Goal: Task Accomplishment & Management: Manage account settings

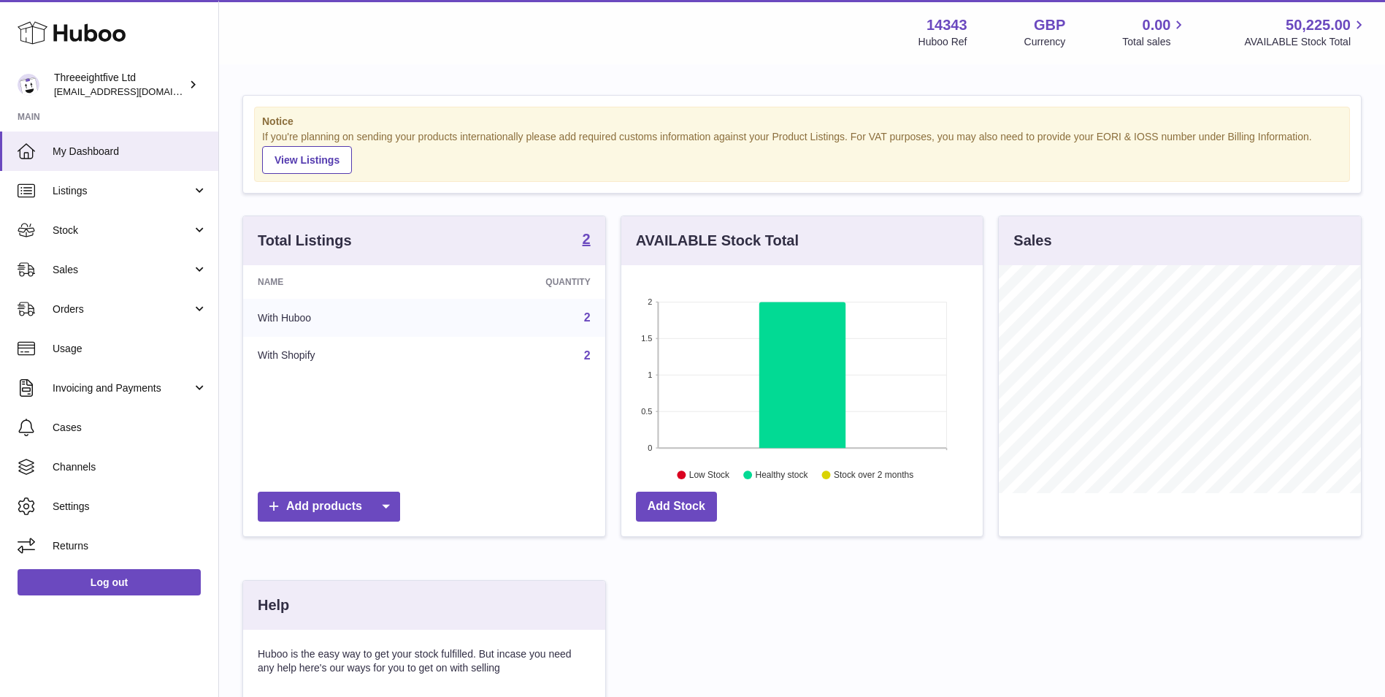
scroll to position [228, 361]
click at [586, 240] on strong "2" at bounding box center [587, 239] width 8 height 15
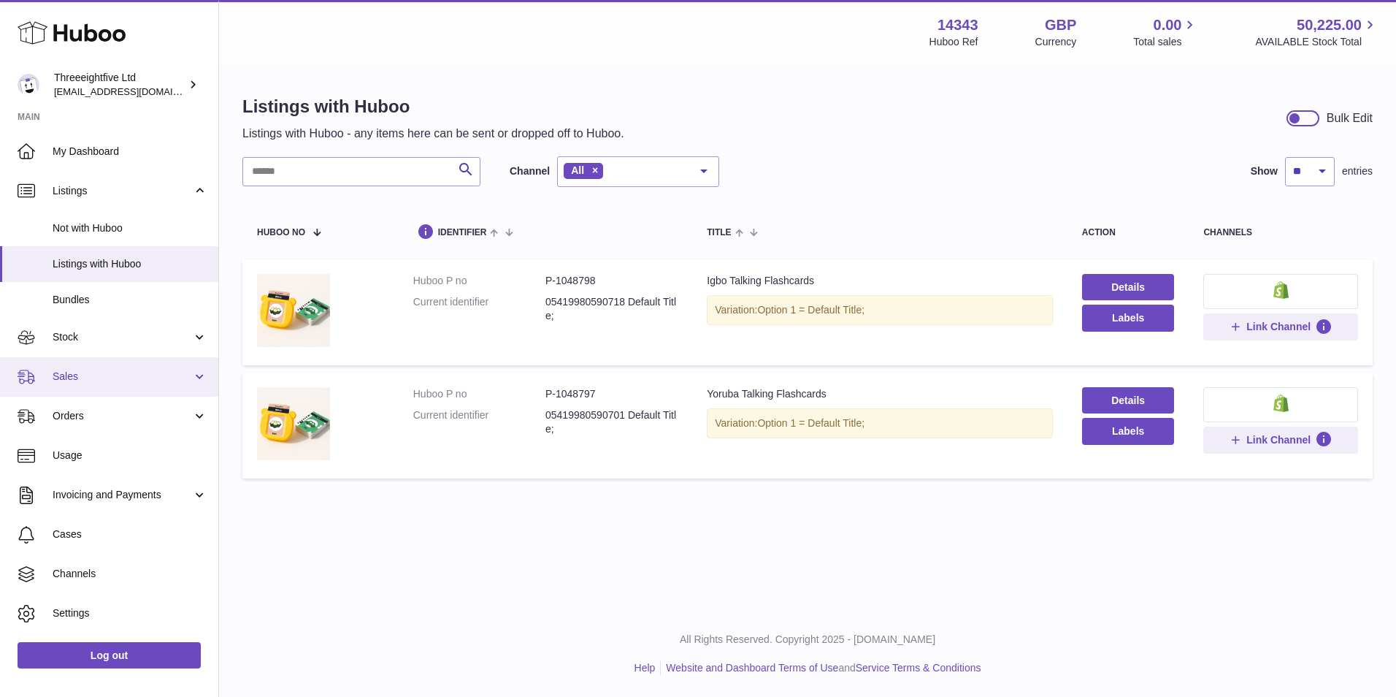
click at [117, 361] on link "Sales" at bounding box center [109, 376] width 218 height 39
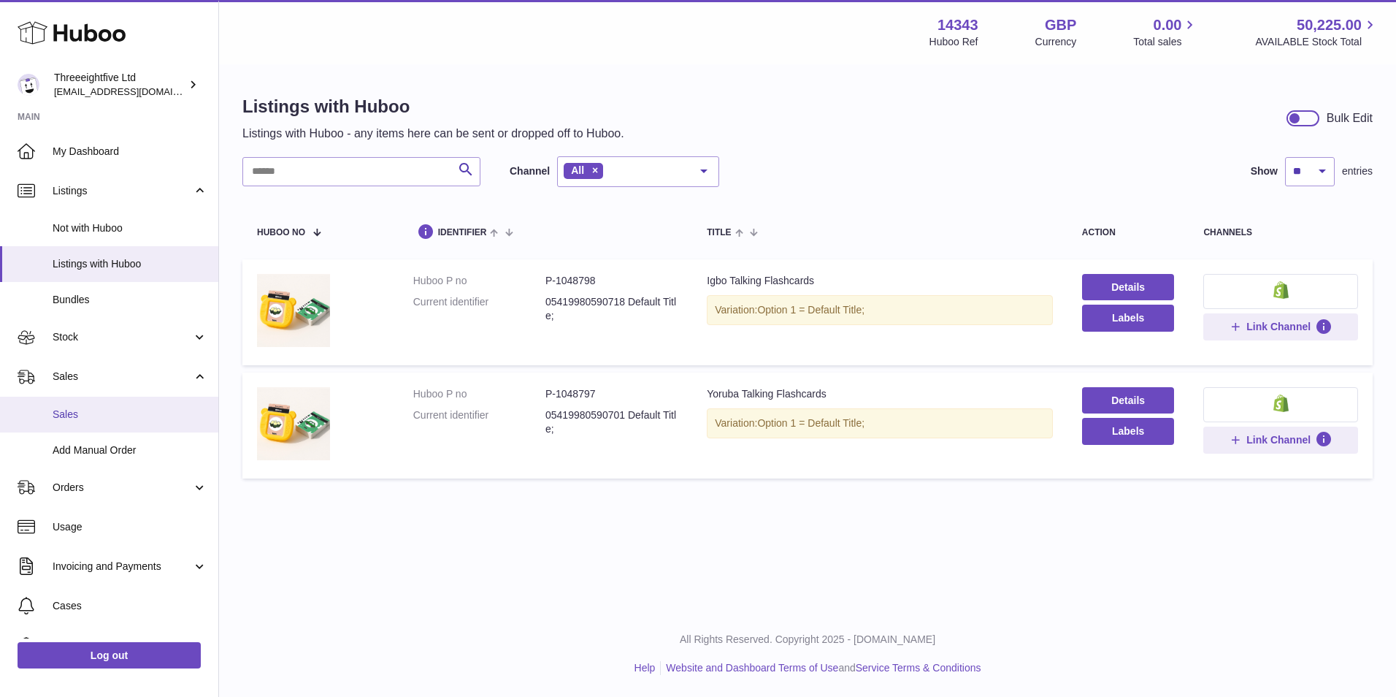
click at [112, 419] on span "Sales" at bounding box center [130, 415] width 155 height 14
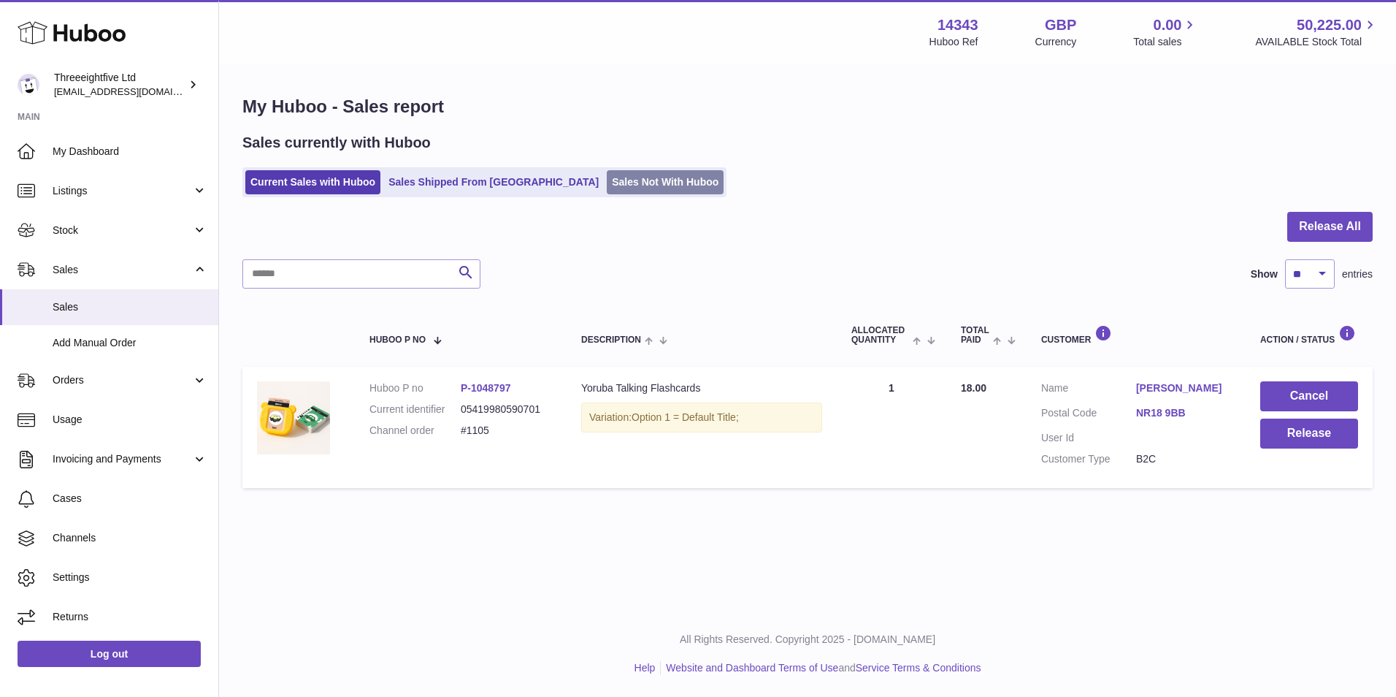
click at [607, 179] on link "Sales Not With Huboo" at bounding box center [665, 182] width 117 height 24
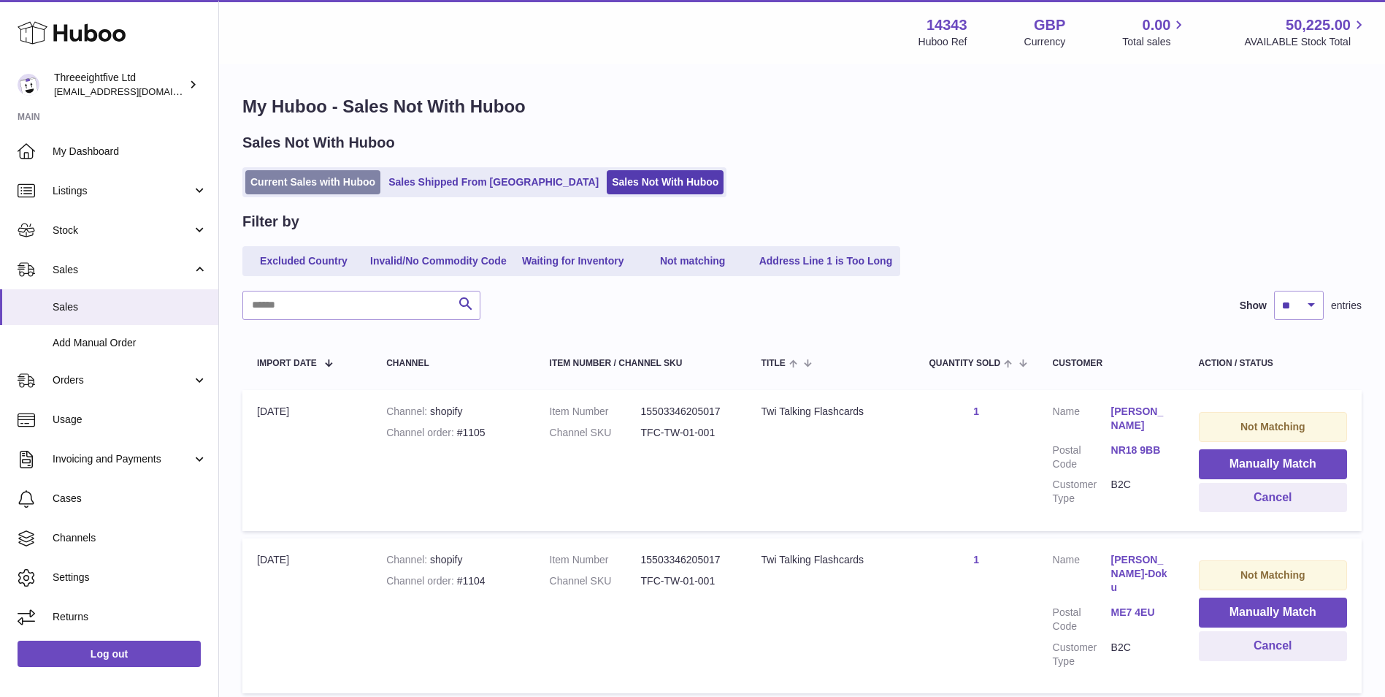
click at [346, 186] on link "Current Sales with Huboo" at bounding box center [312, 182] width 135 height 24
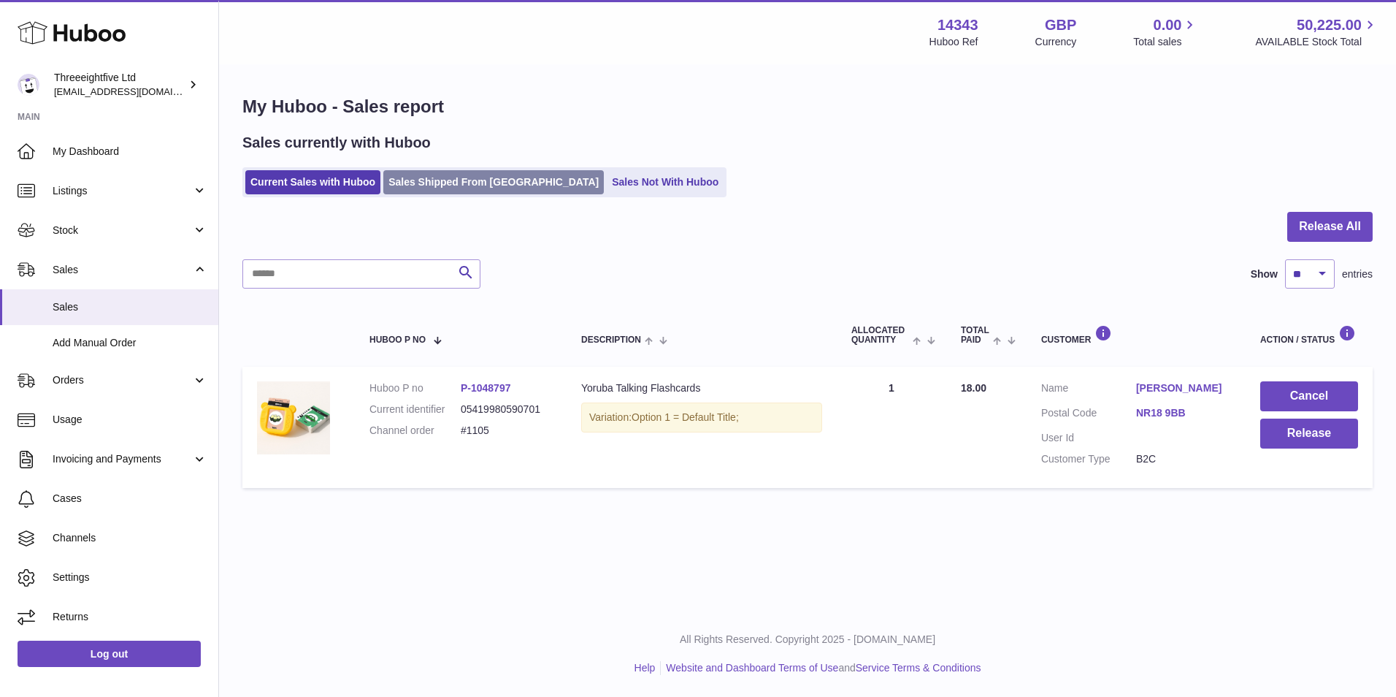
click at [435, 191] on link "Sales Shipped From [GEOGRAPHIC_DATA]" at bounding box center [493, 182] width 221 height 24
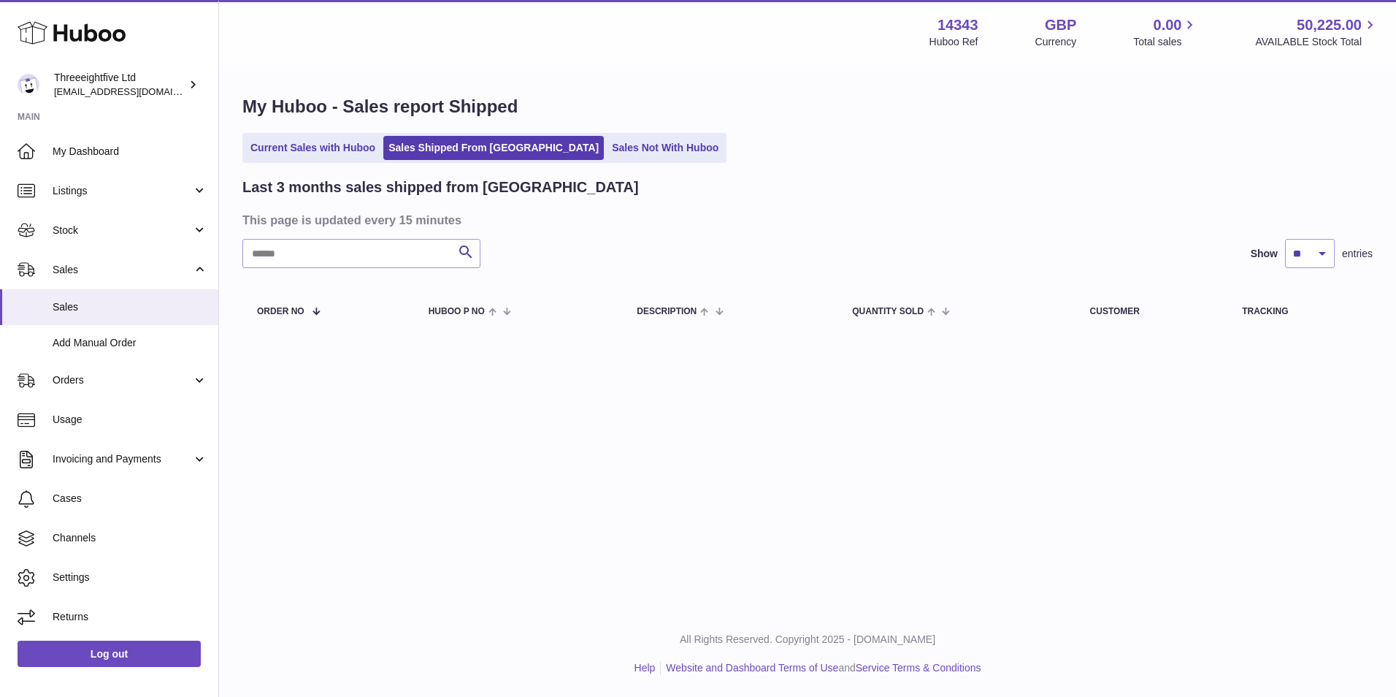
click at [607, 157] on link "Sales Not With Huboo" at bounding box center [665, 148] width 117 height 24
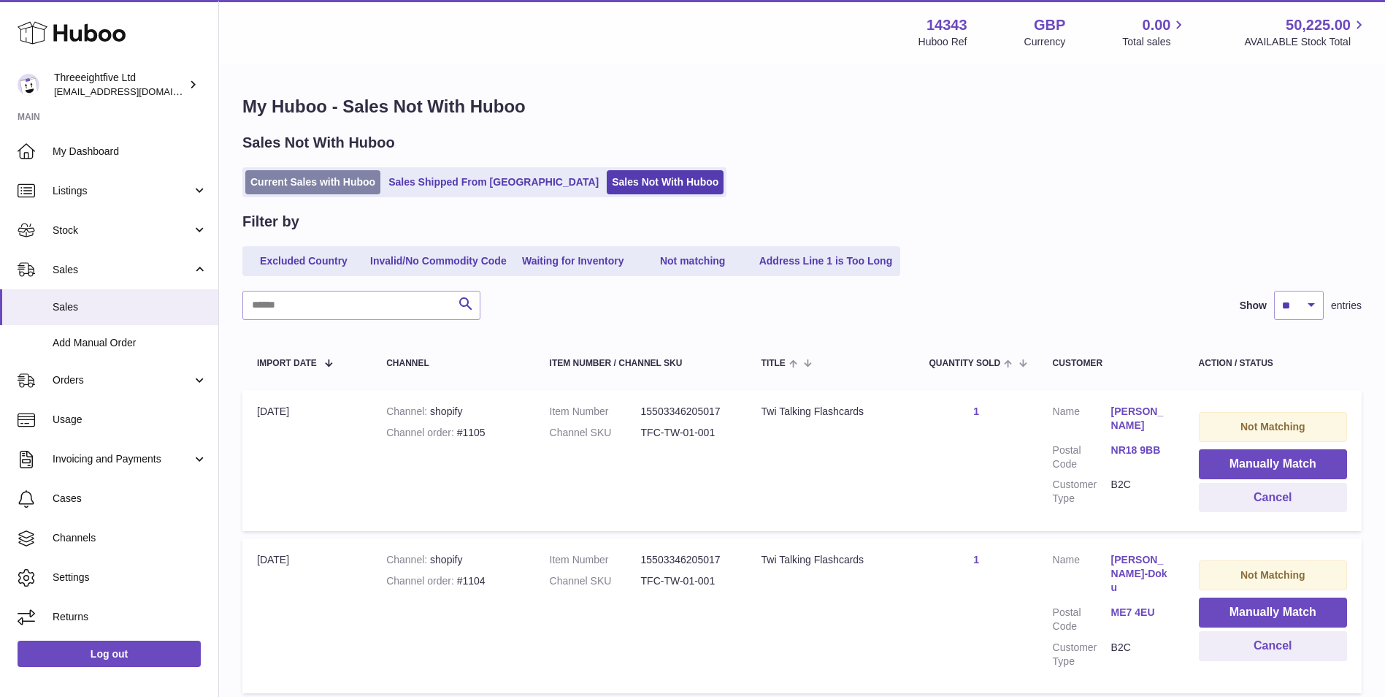
click at [340, 179] on link "Current Sales with Huboo" at bounding box center [312, 182] width 135 height 24
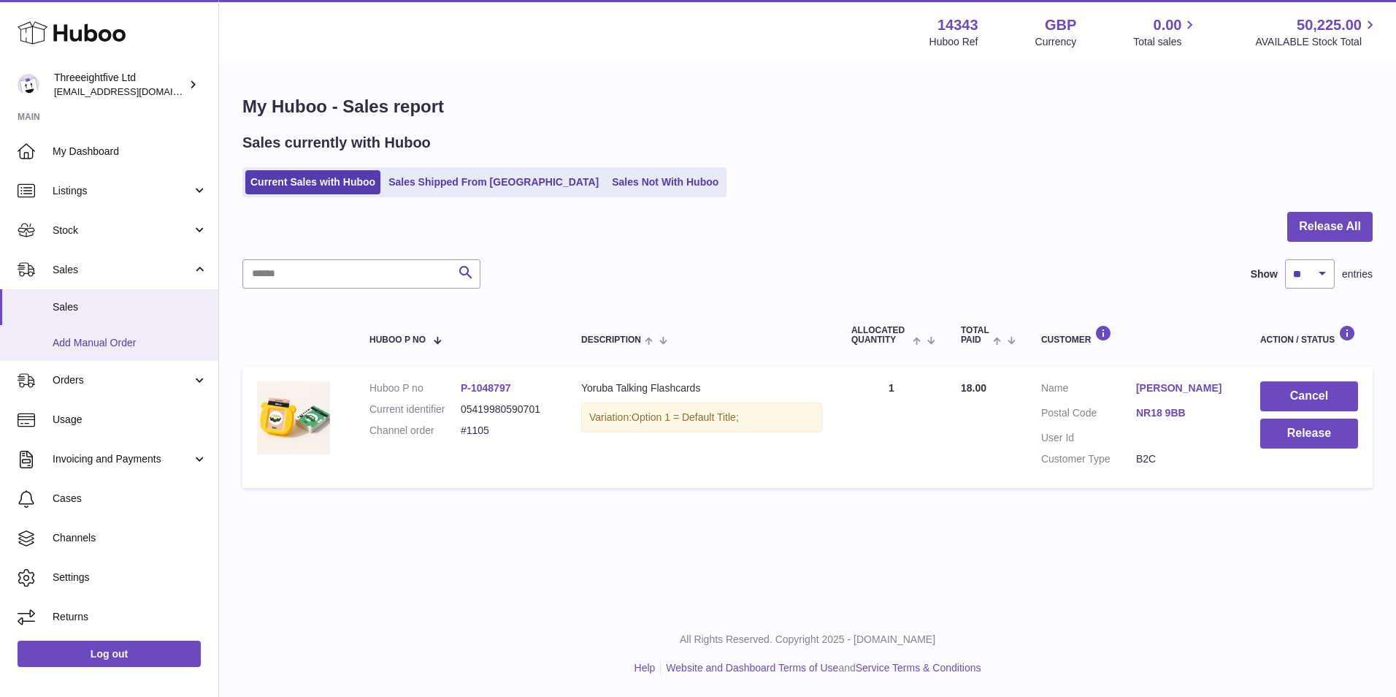
click at [113, 340] on span "Add Manual Order" at bounding box center [130, 343] width 155 height 14
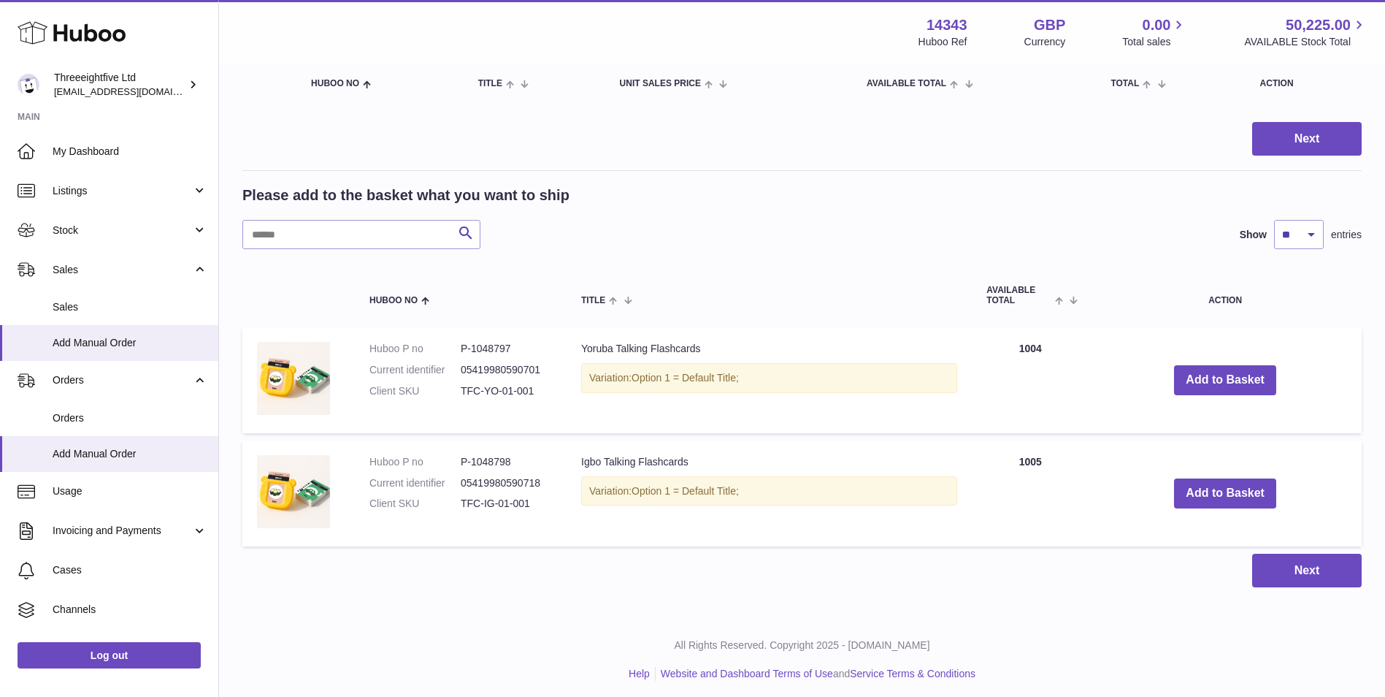
scroll to position [172, 0]
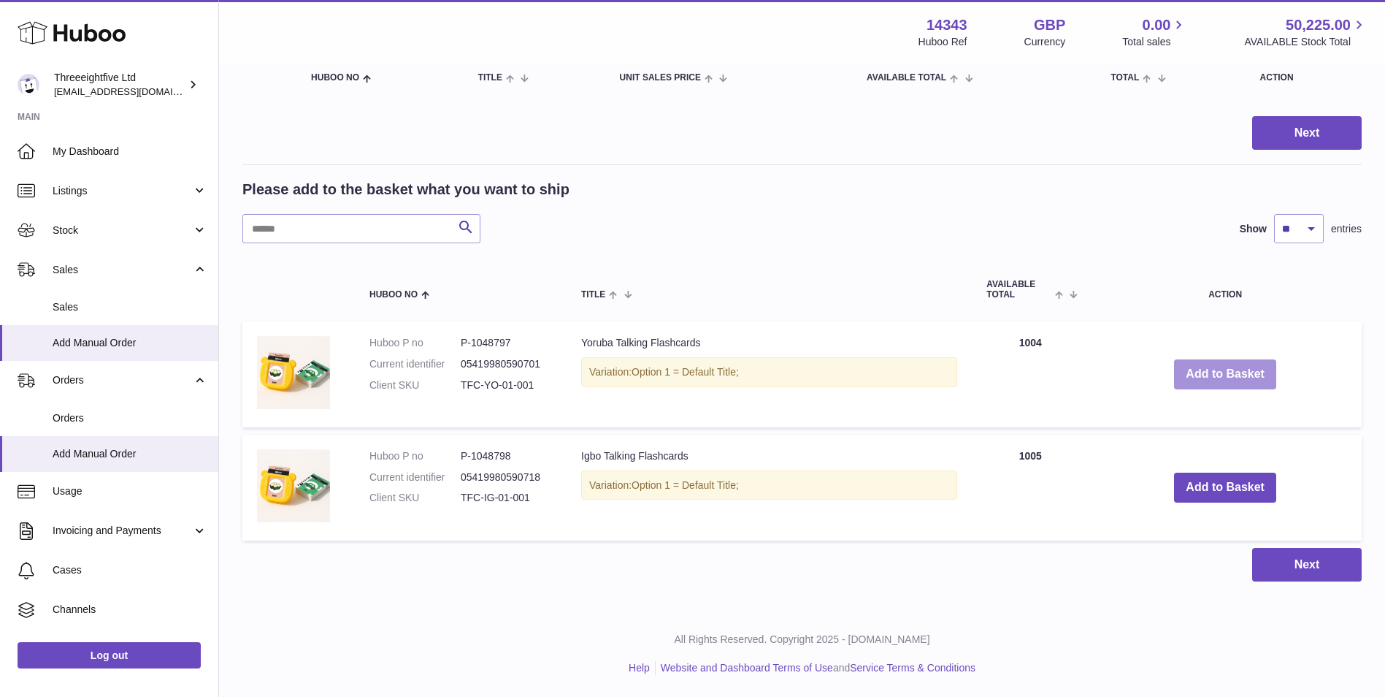
click at [1267, 372] on button "Add to Basket" at bounding box center [1225, 374] width 102 height 30
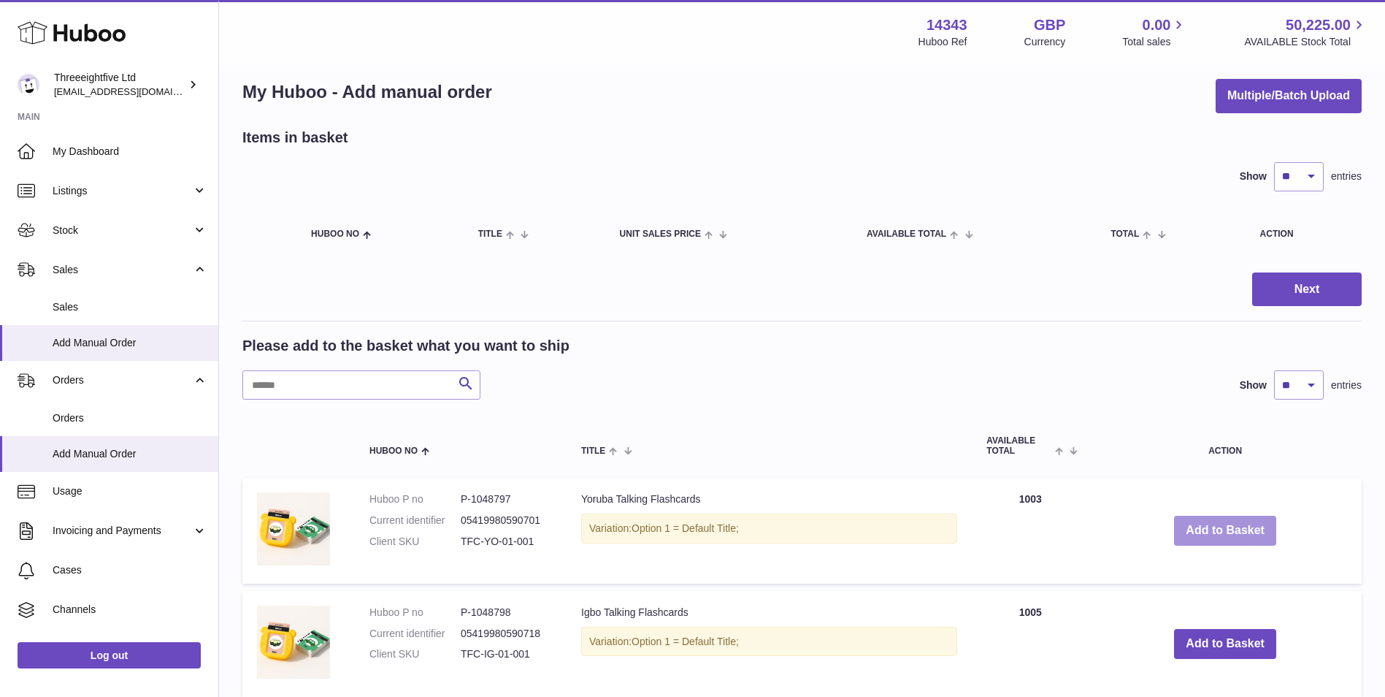
scroll to position [0, 0]
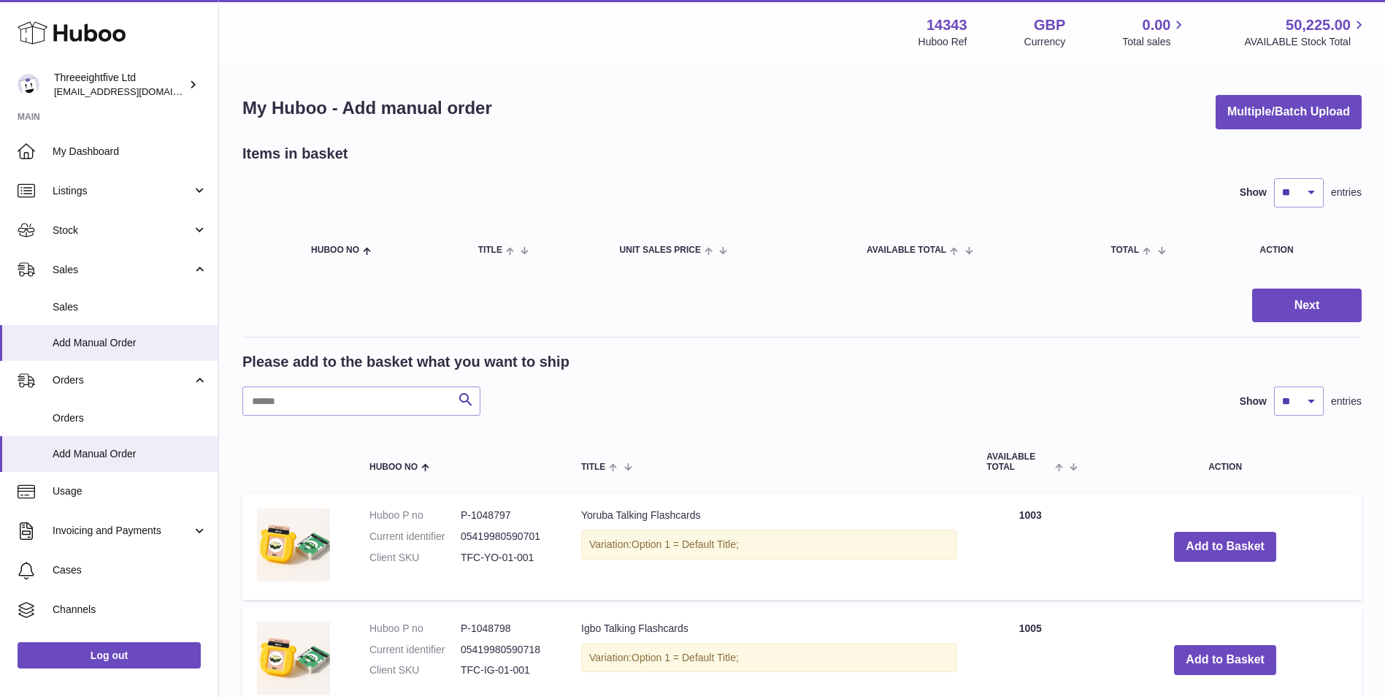
click at [817, 376] on div "Please add to the basket what you want to ship Search Show ** ** ** *** entries" at bounding box center [802, 384] width 1120 height 64
click at [1248, 553] on button "Add to Basket" at bounding box center [1225, 547] width 102 height 30
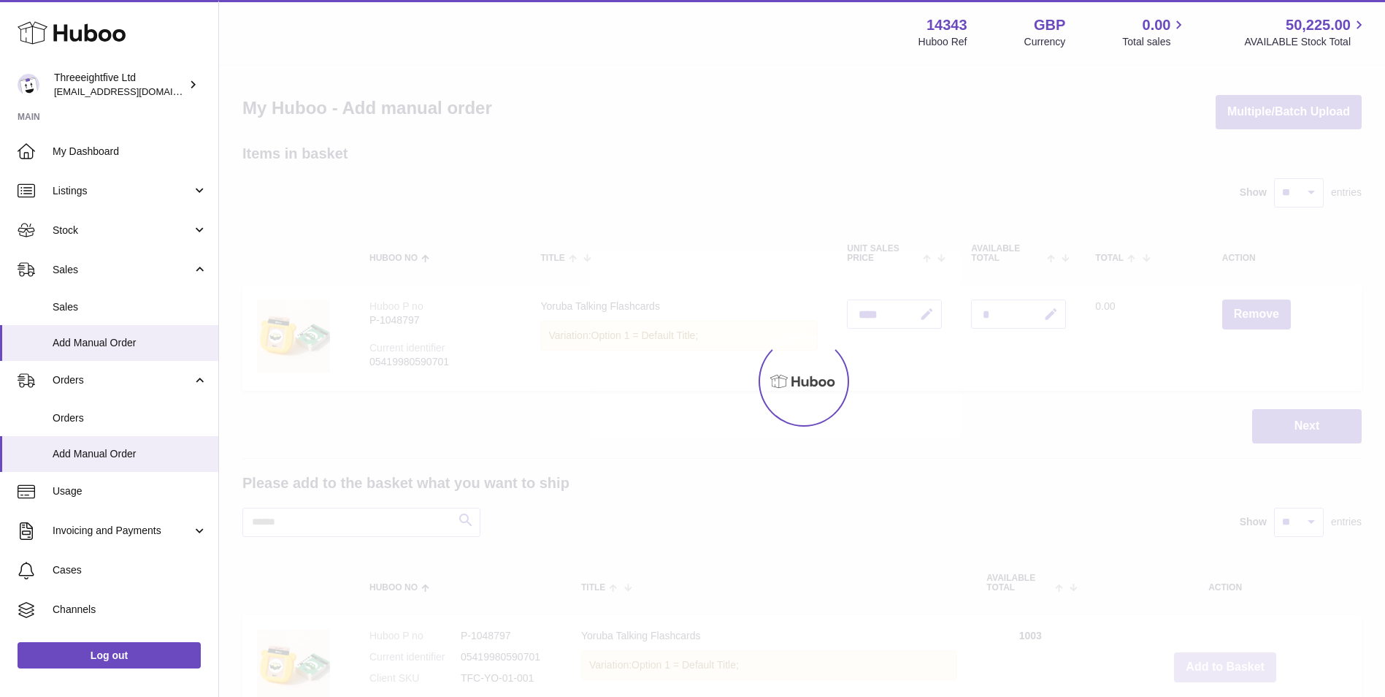
type input "*"
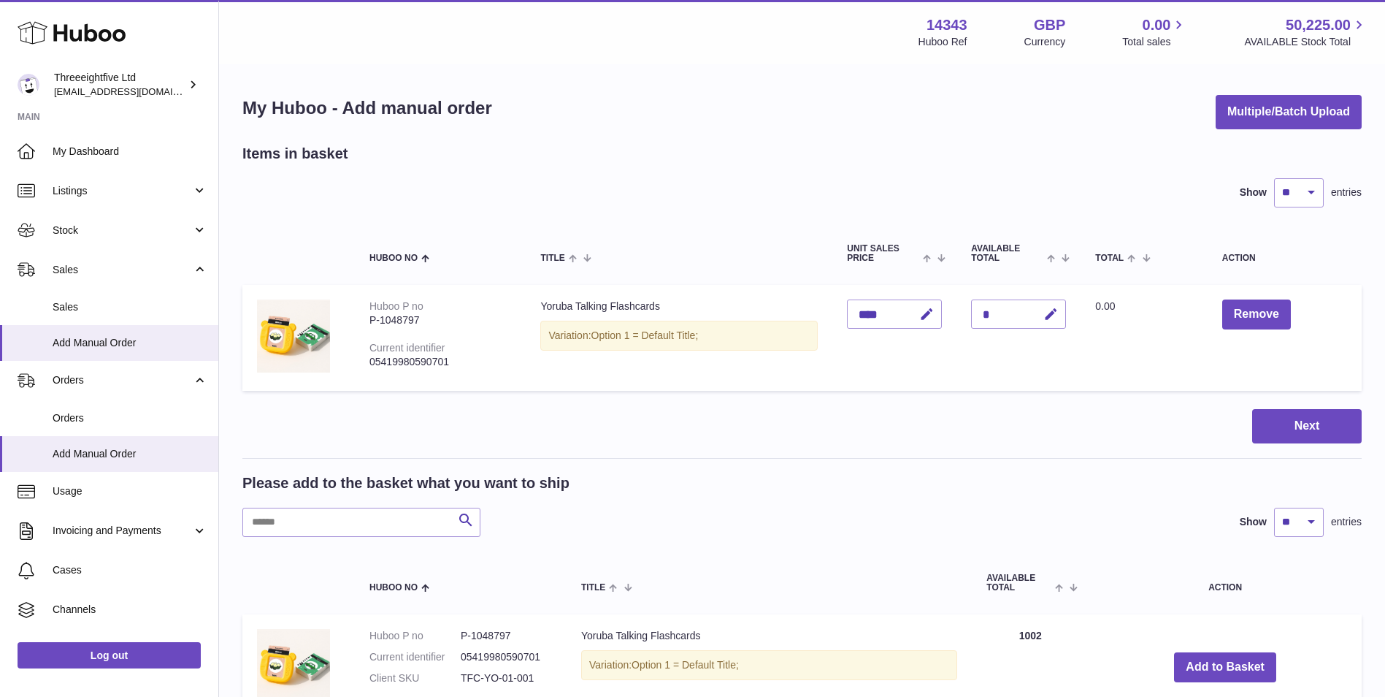
click at [1017, 310] on div "*" at bounding box center [1018, 313] width 95 height 29
click at [1046, 310] on icon "button" at bounding box center [1051, 314] width 15 height 15
type input "*"
click at [1048, 310] on icon "submit" at bounding box center [1051, 313] width 13 height 13
click at [1313, 436] on button "Next" at bounding box center [1307, 426] width 110 height 34
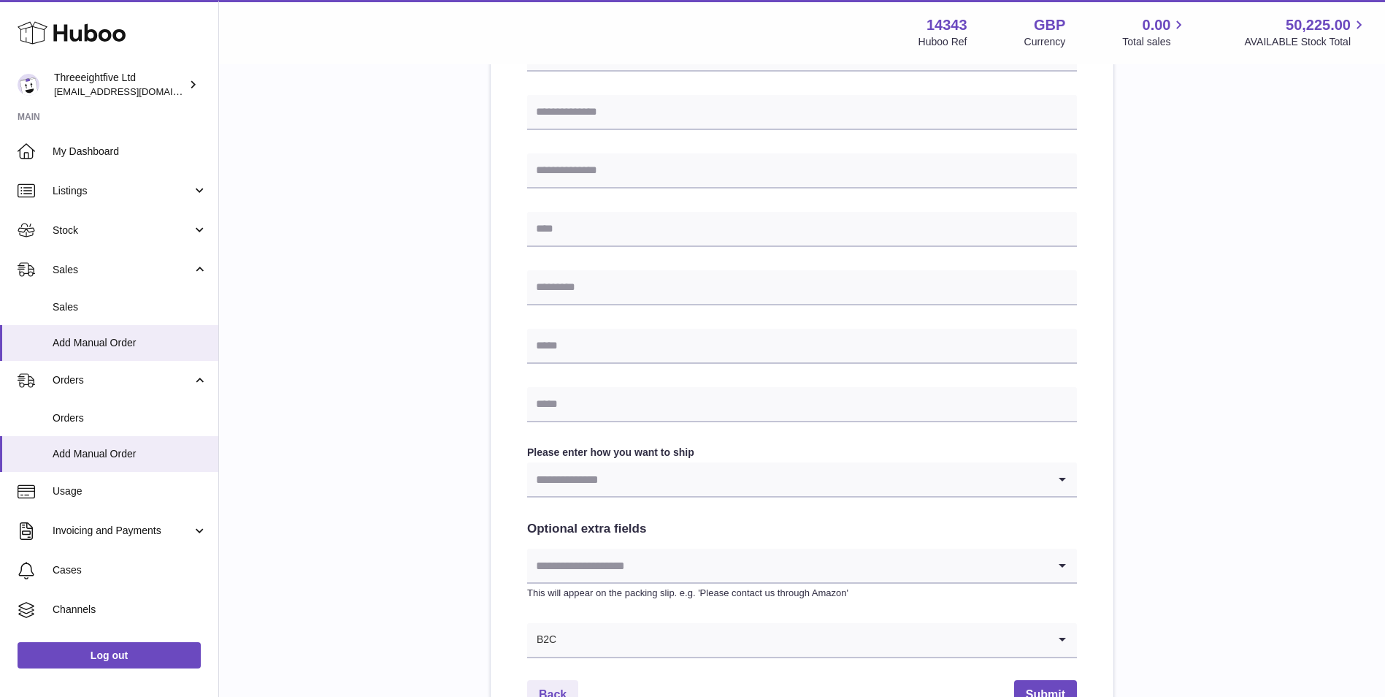
scroll to position [580, 0]
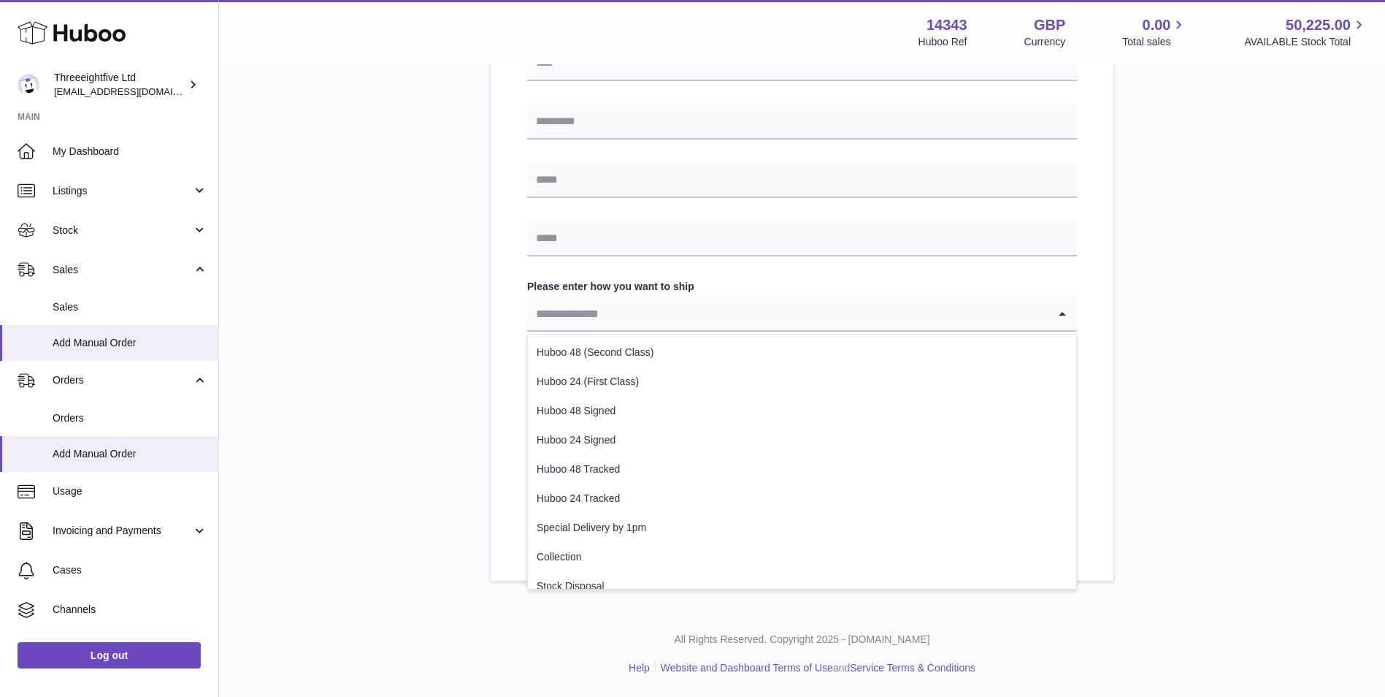
click at [652, 323] on input "Search for option" at bounding box center [787, 313] width 521 height 34
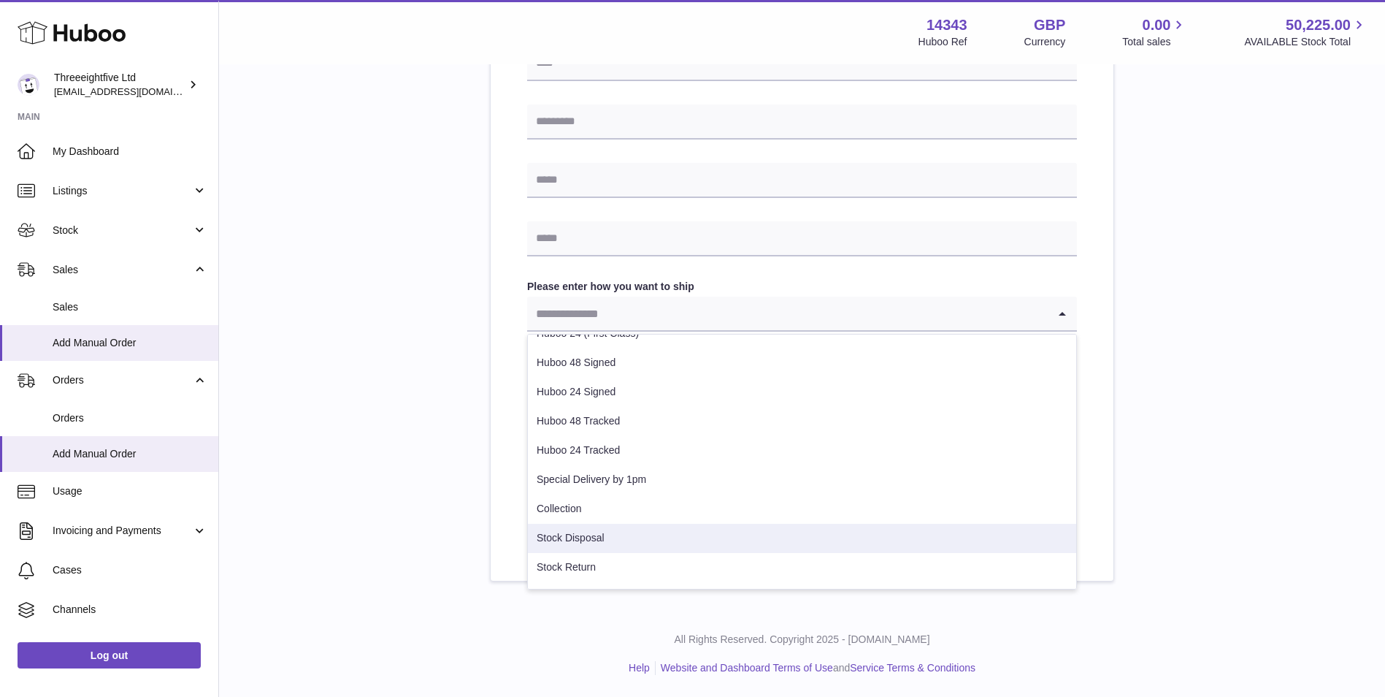
scroll to position [74, 0]
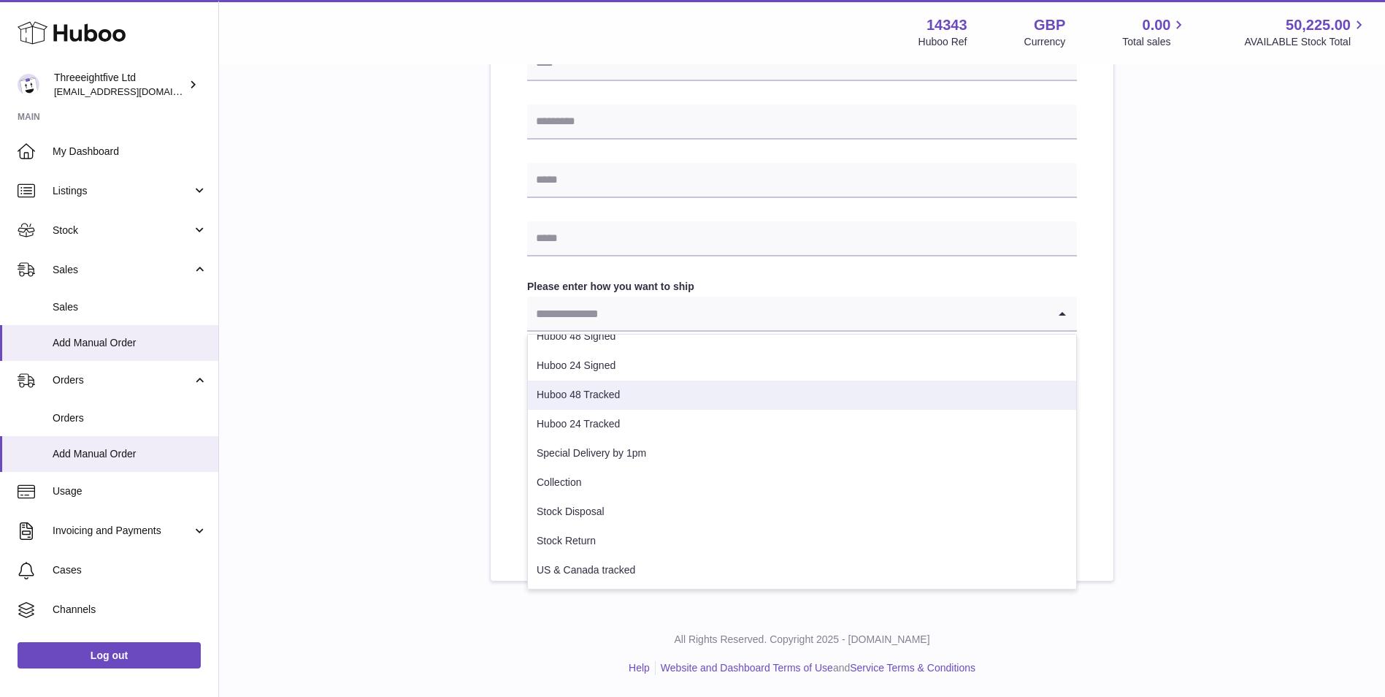
click at [706, 396] on li "Huboo 48 Tracked" at bounding box center [802, 394] width 548 height 29
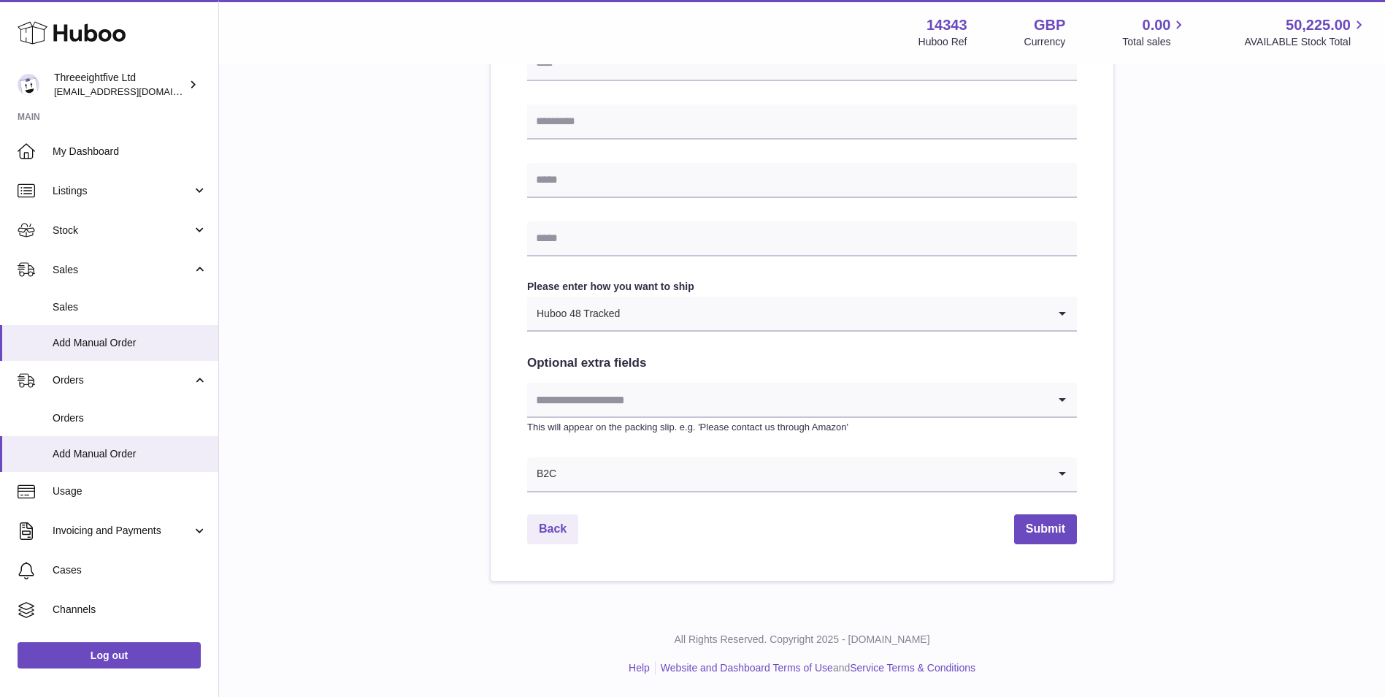
click at [710, 307] on input "Search for option" at bounding box center [834, 313] width 427 height 34
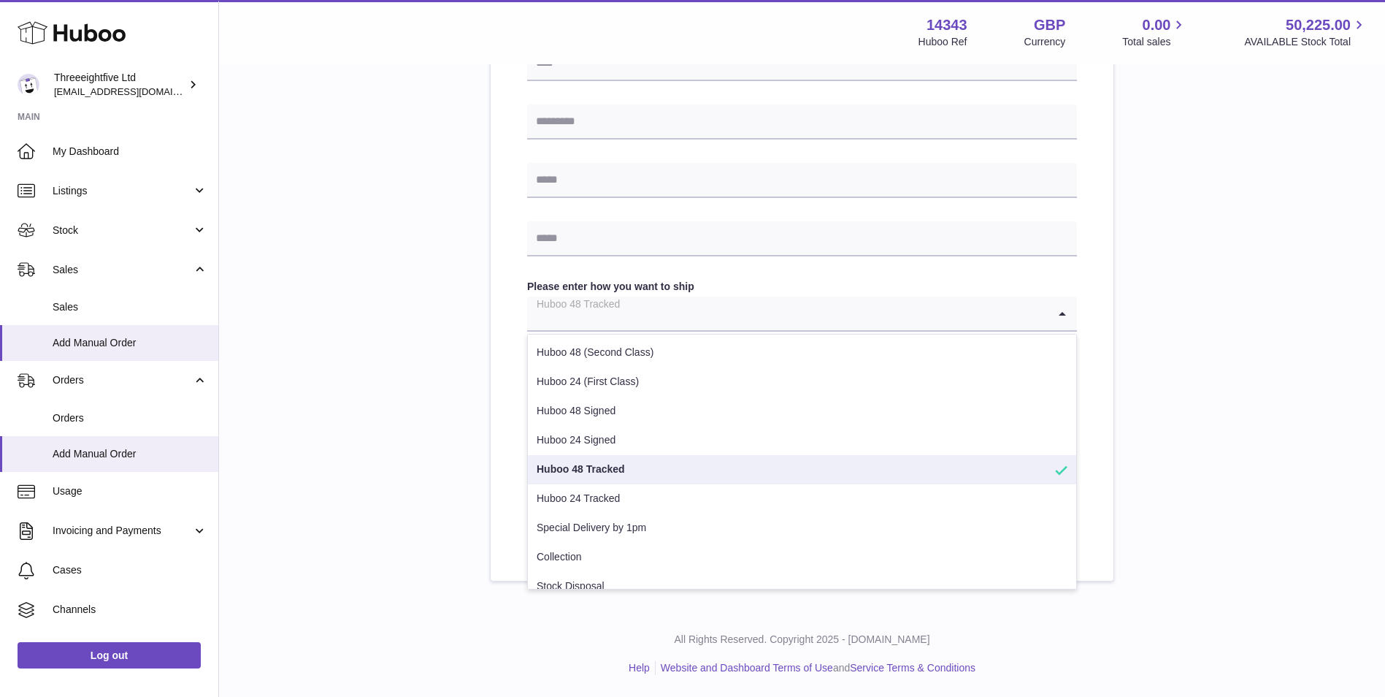
click at [682, 466] on li "Huboo 48 Tracked" at bounding box center [802, 469] width 548 height 29
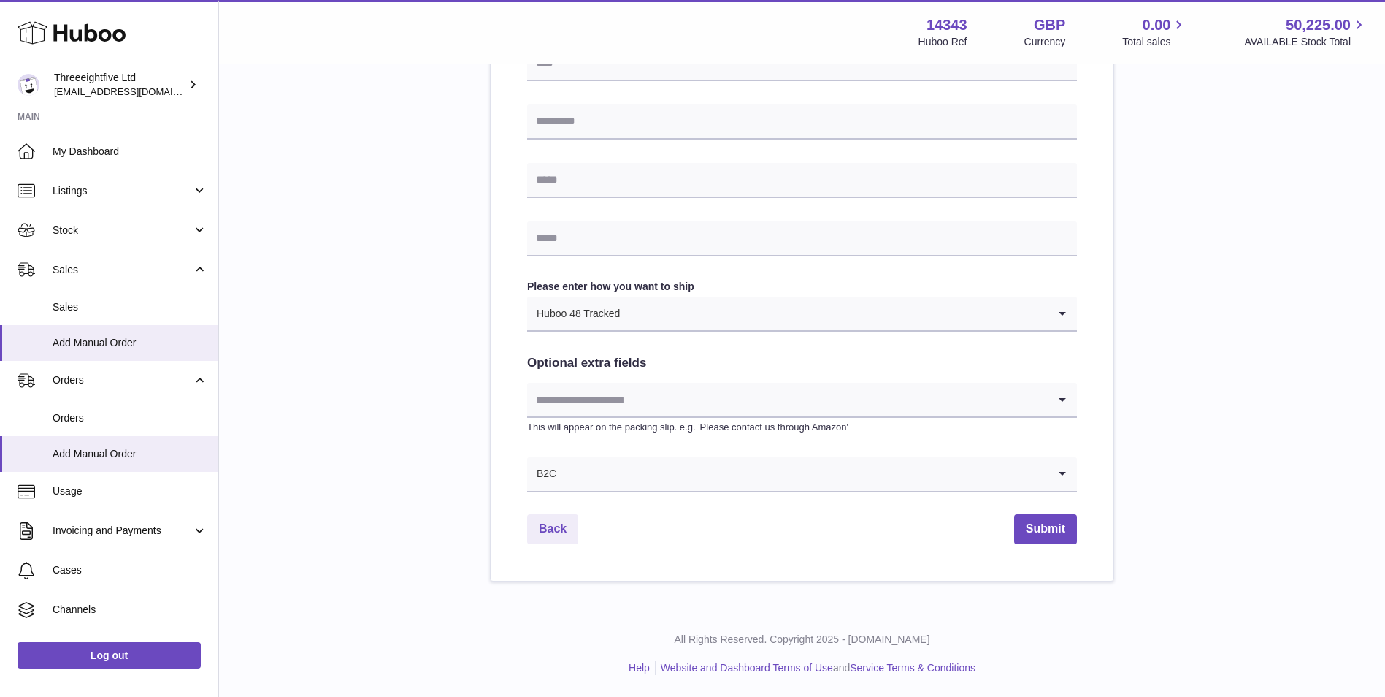
click at [727, 392] on input "Search for option" at bounding box center [787, 400] width 521 height 34
drag, startPoint x: 607, startPoint y: 355, endPoint x: 608, endPoint y: 366, distance: 11.1
click at [608, 366] on h2 "Optional extra fields" at bounding box center [802, 363] width 550 height 17
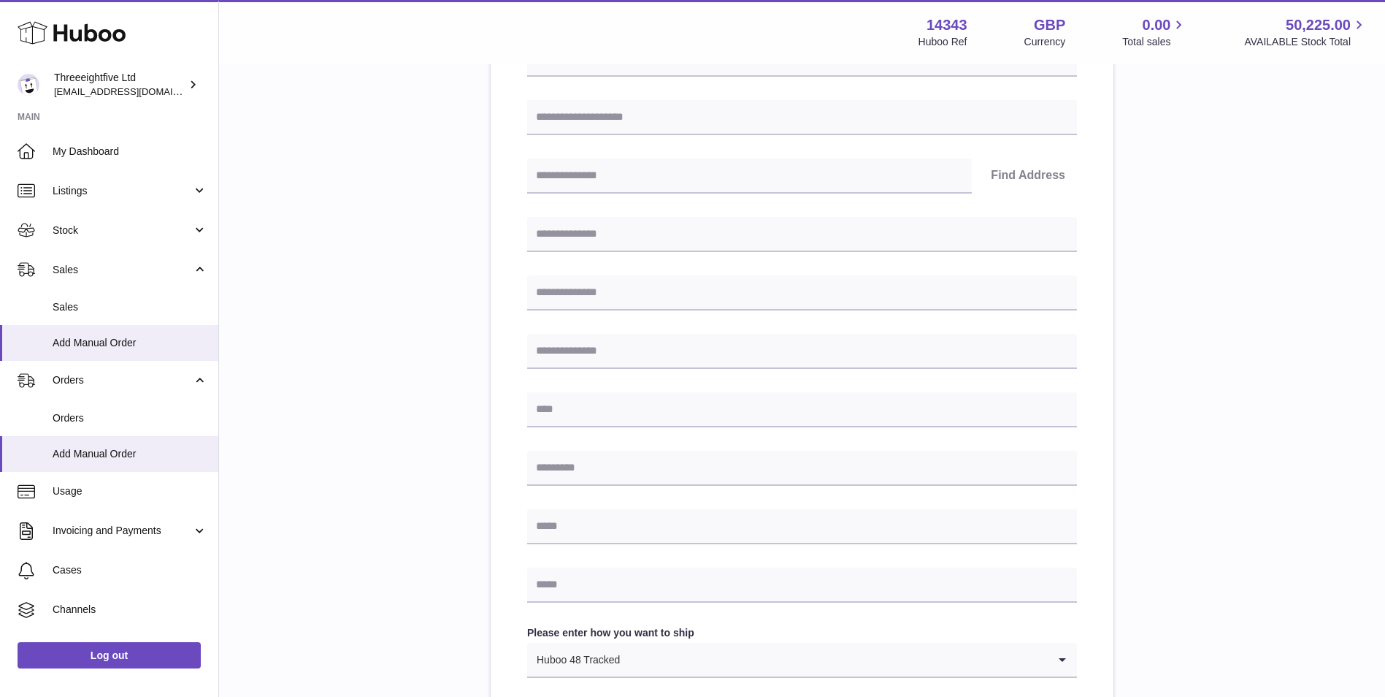
scroll to position [93, 0]
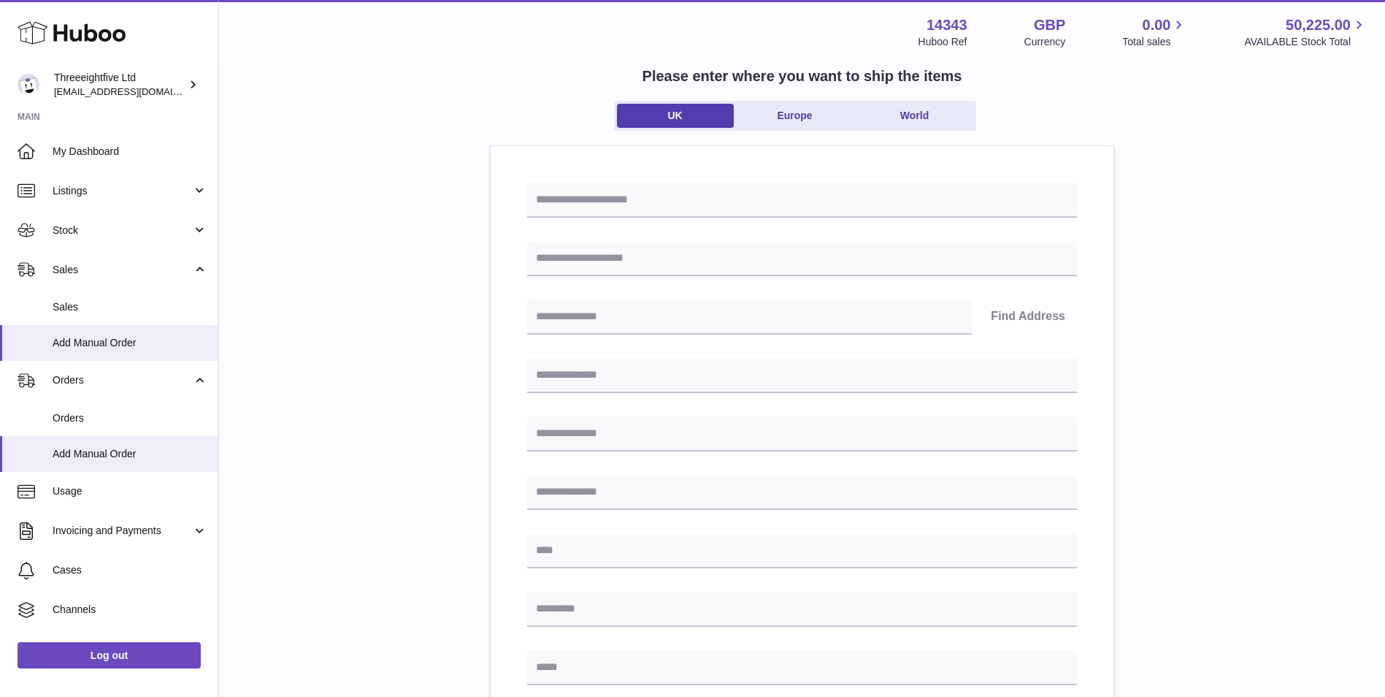
click at [1313, 287] on div "Please enter where you want to ship the items UK Europe World Find Address Plea…" at bounding box center [802, 559] width 1120 height 1017
click at [103, 265] on span "Sales" at bounding box center [122, 270] width 139 height 14
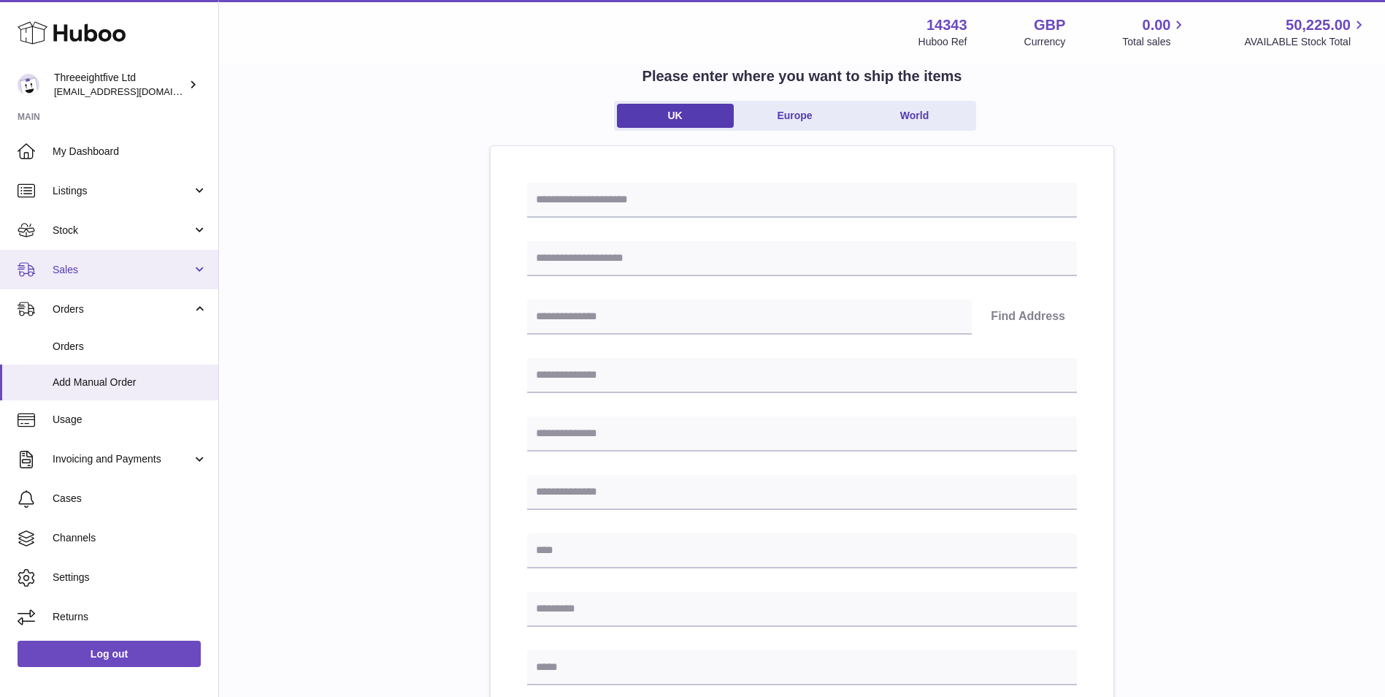
click at [93, 266] on span "Sales" at bounding box center [122, 270] width 139 height 14
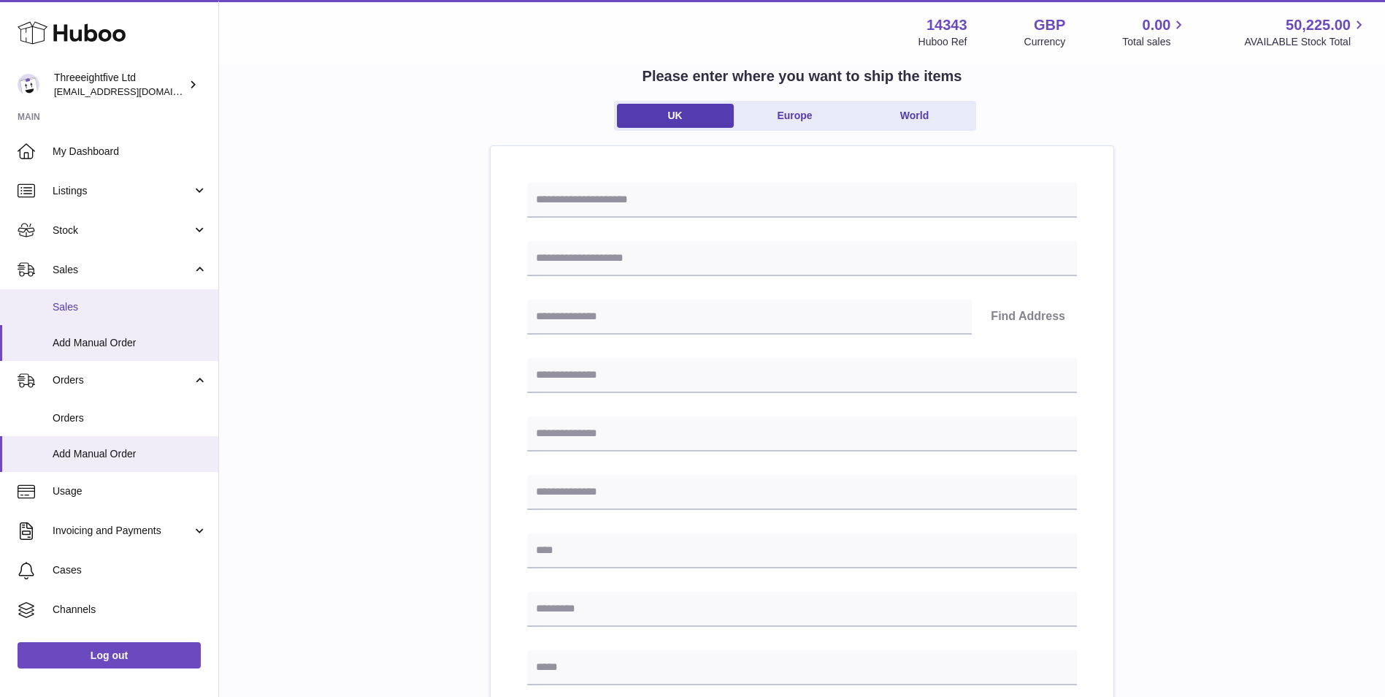
click at [94, 300] on span "Sales" at bounding box center [130, 307] width 155 height 14
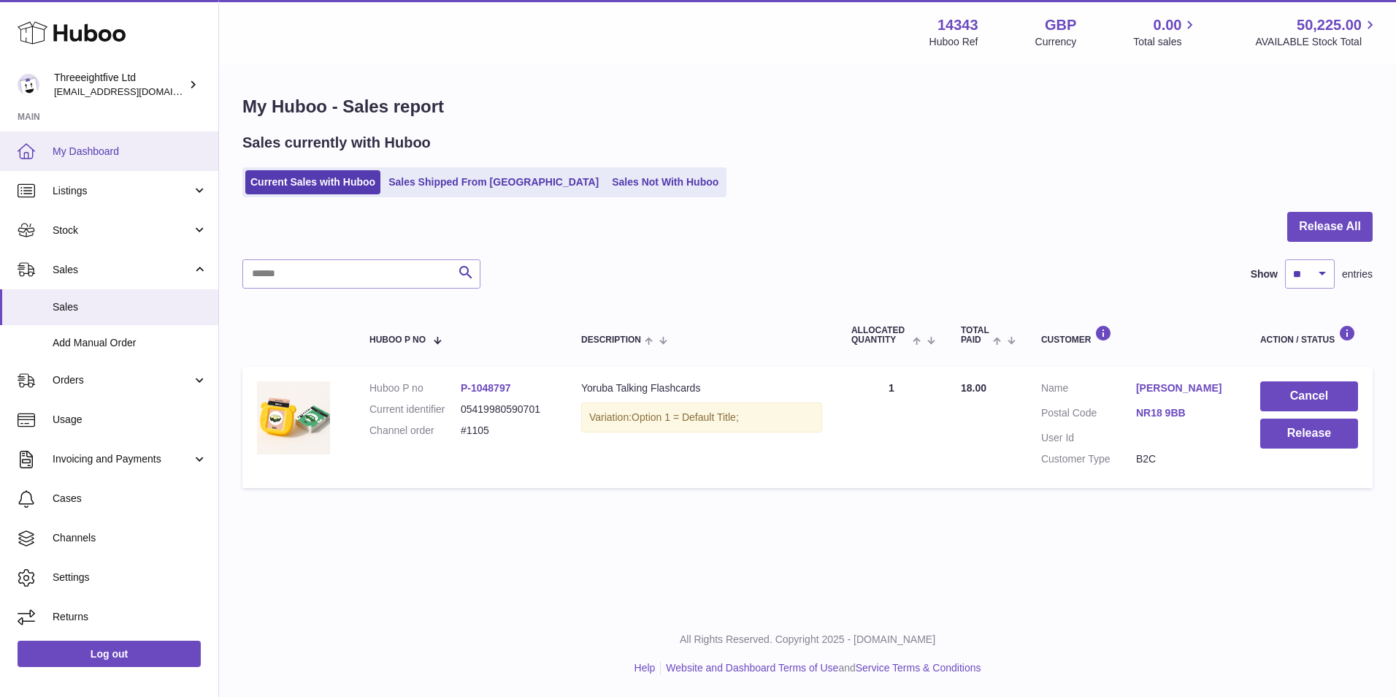
click at [72, 169] on link "My Dashboard" at bounding box center [109, 150] width 218 height 39
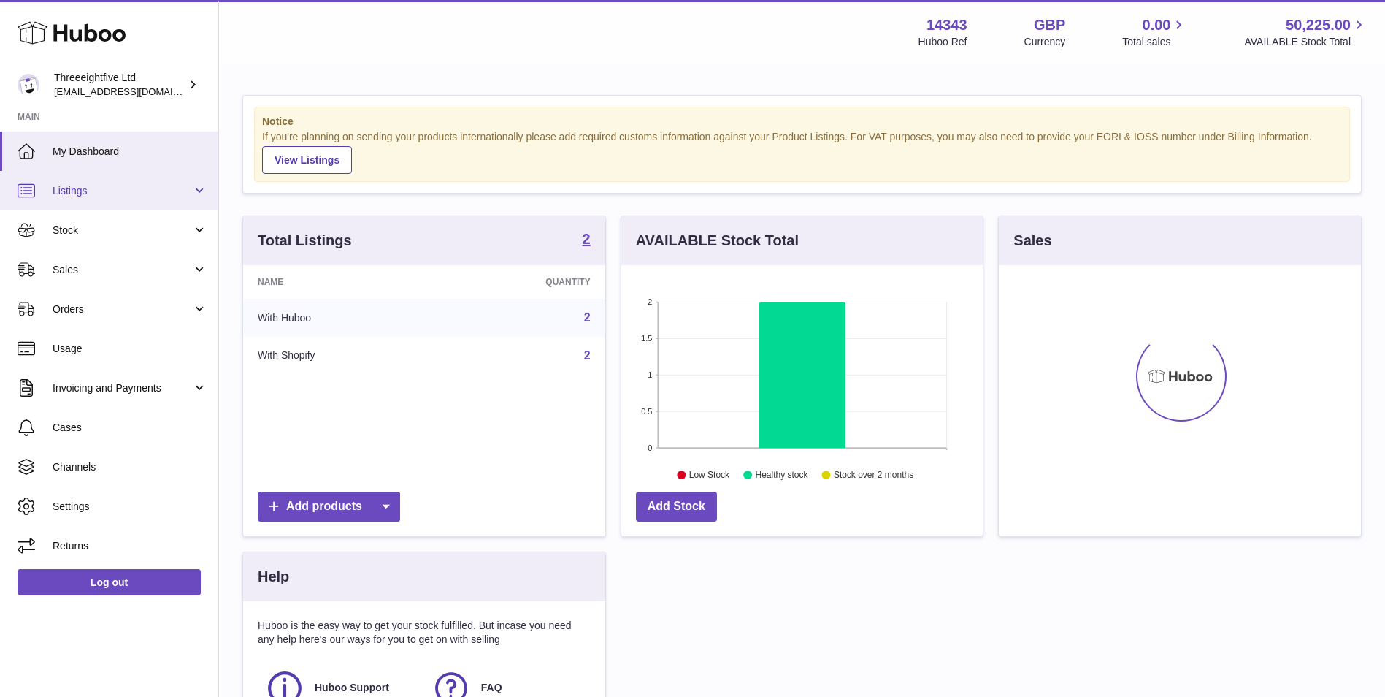
click at [91, 191] on span "Listings" at bounding box center [122, 191] width 139 height 14
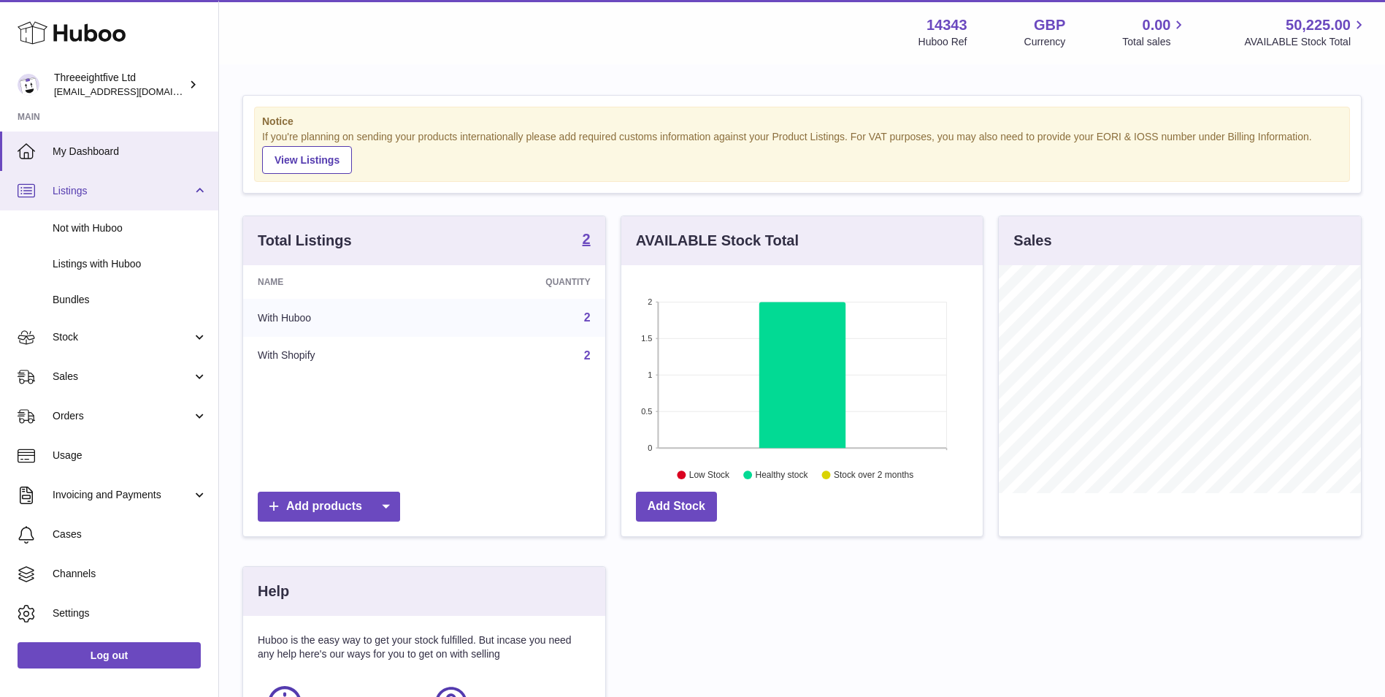
scroll to position [228, 361]
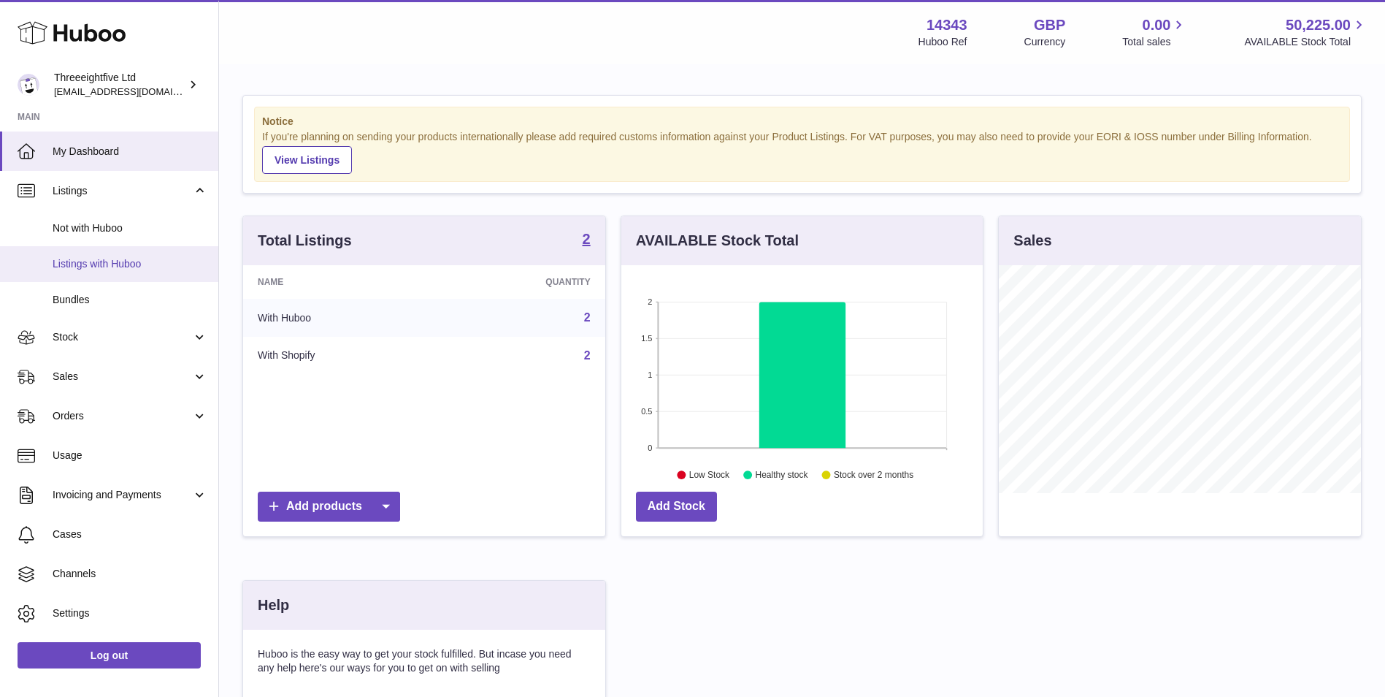
click at [128, 268] on span "Listings with Huboo" at bounding box center [130, 264] width 155 height 14
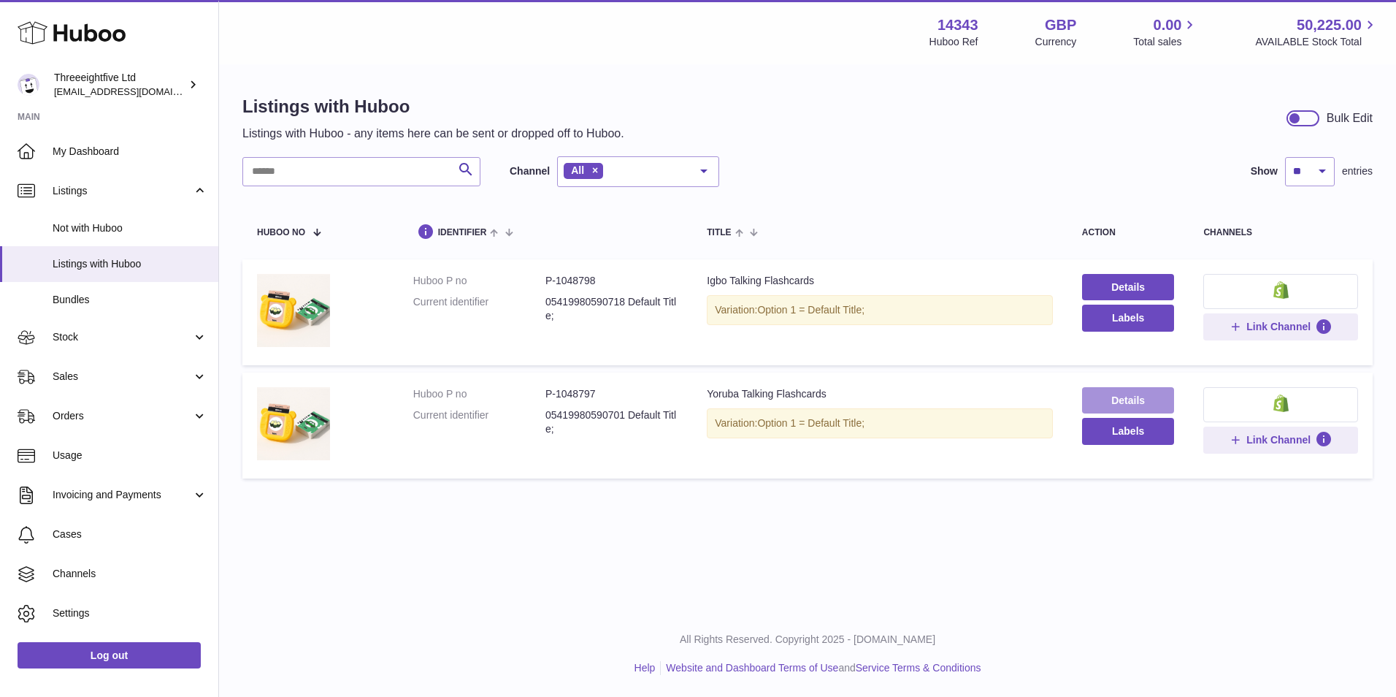
click at [1108, 402] on link "Details" at bounding box center [1128, 400] width 93 height 26
click at [1125, 275] on link "Details" at bounding box center [1128, 287] width 93 height 26
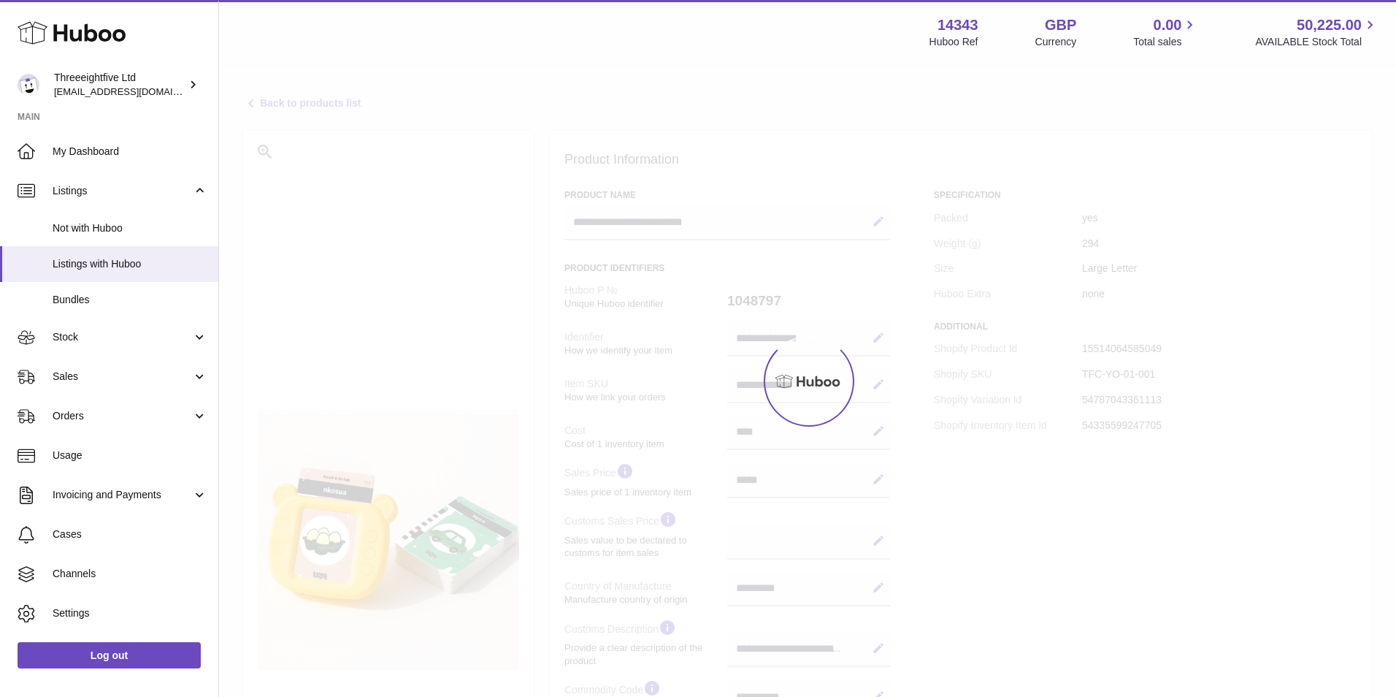
select select "**"
select select "****"
select select "**"
select select "****"
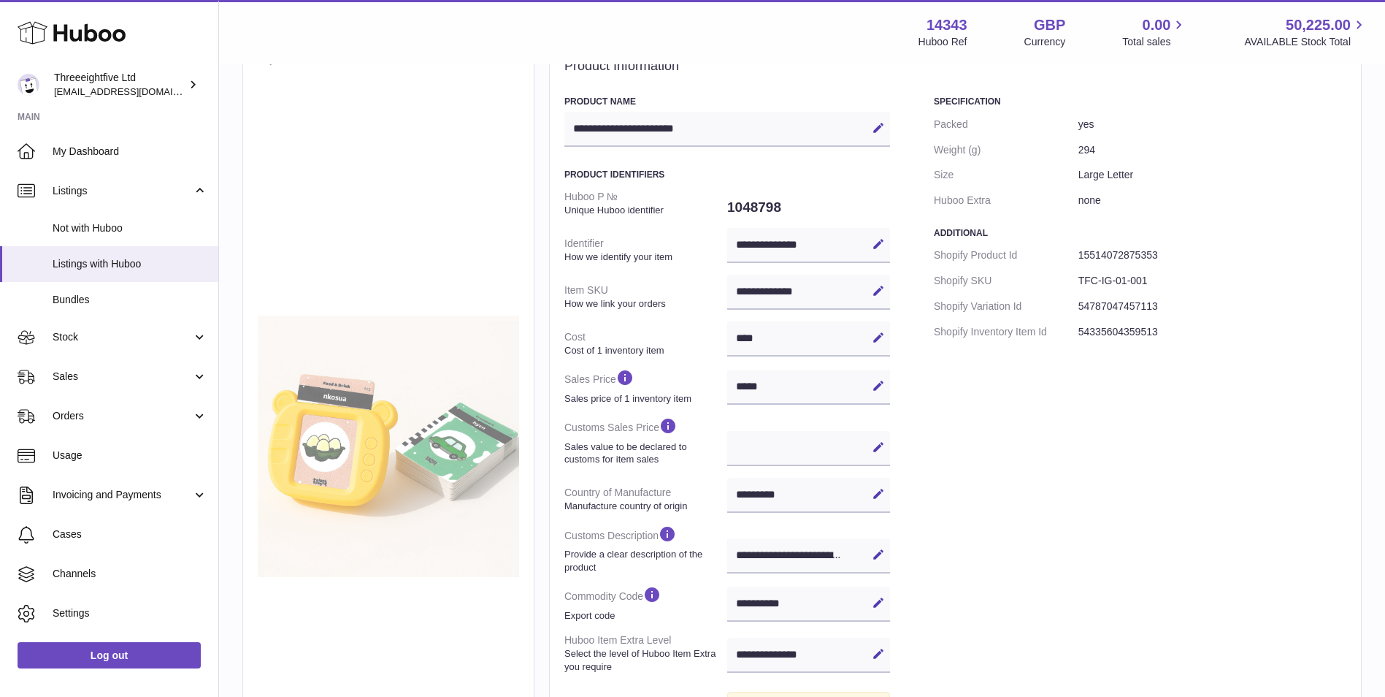
scroll to position [243, 0]
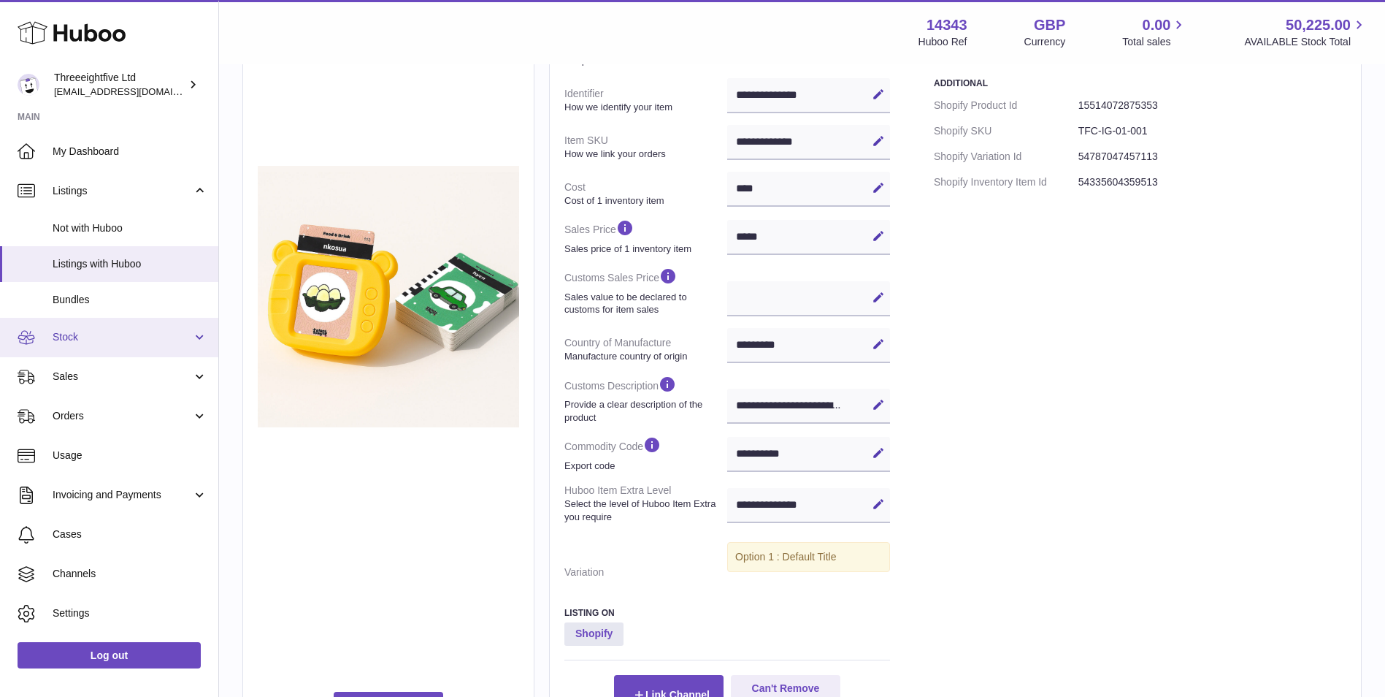
click at [81, 337] on span "Stock" at bounding box center [122, 337] width 139 height 14
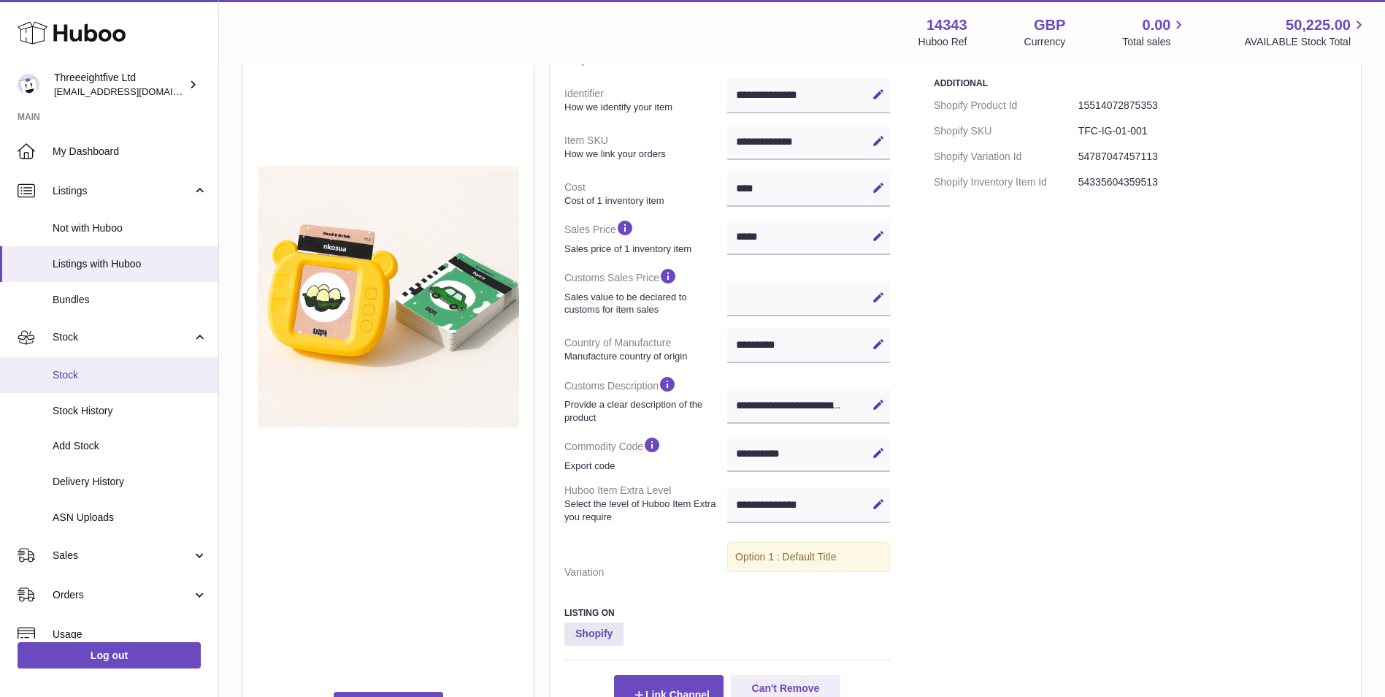
click at [98, 375] on span "Stock" at bounding box center [130, 375] width 155 height 14
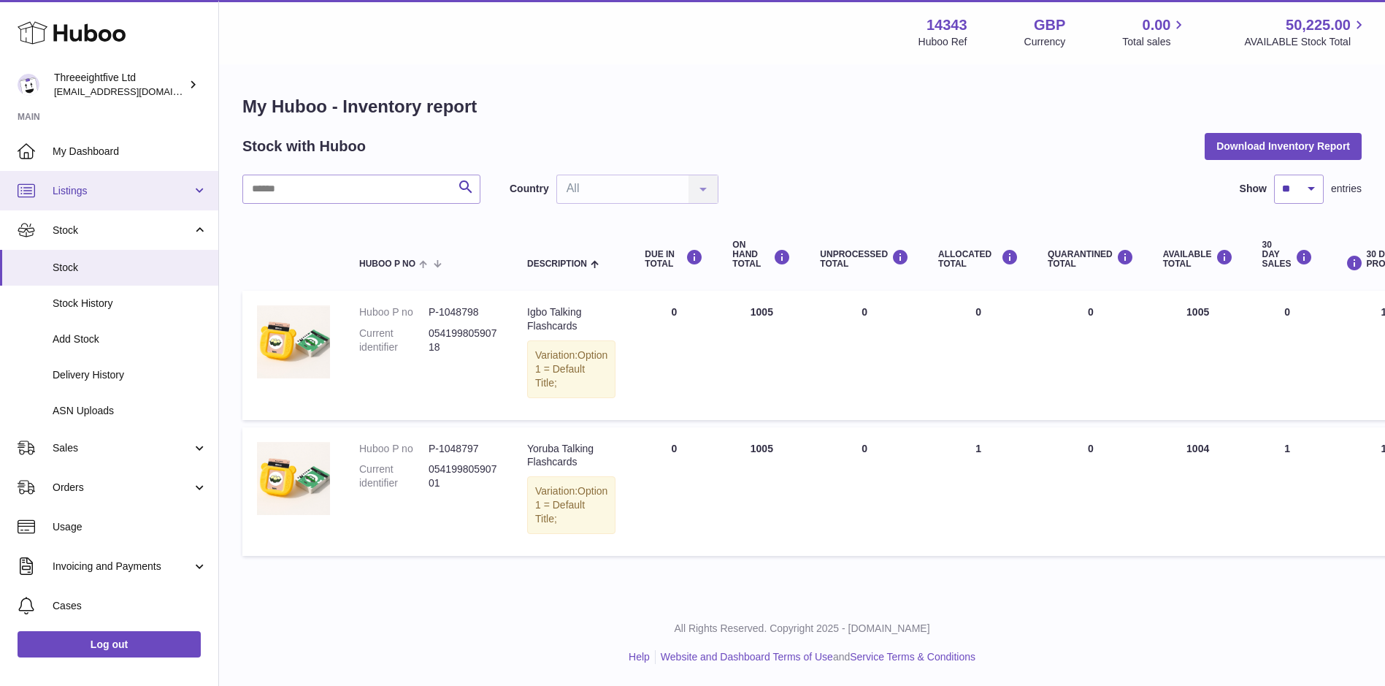
click at [137, 173] on link "Listings" at bounding box center [109, 190] width 218 height 39
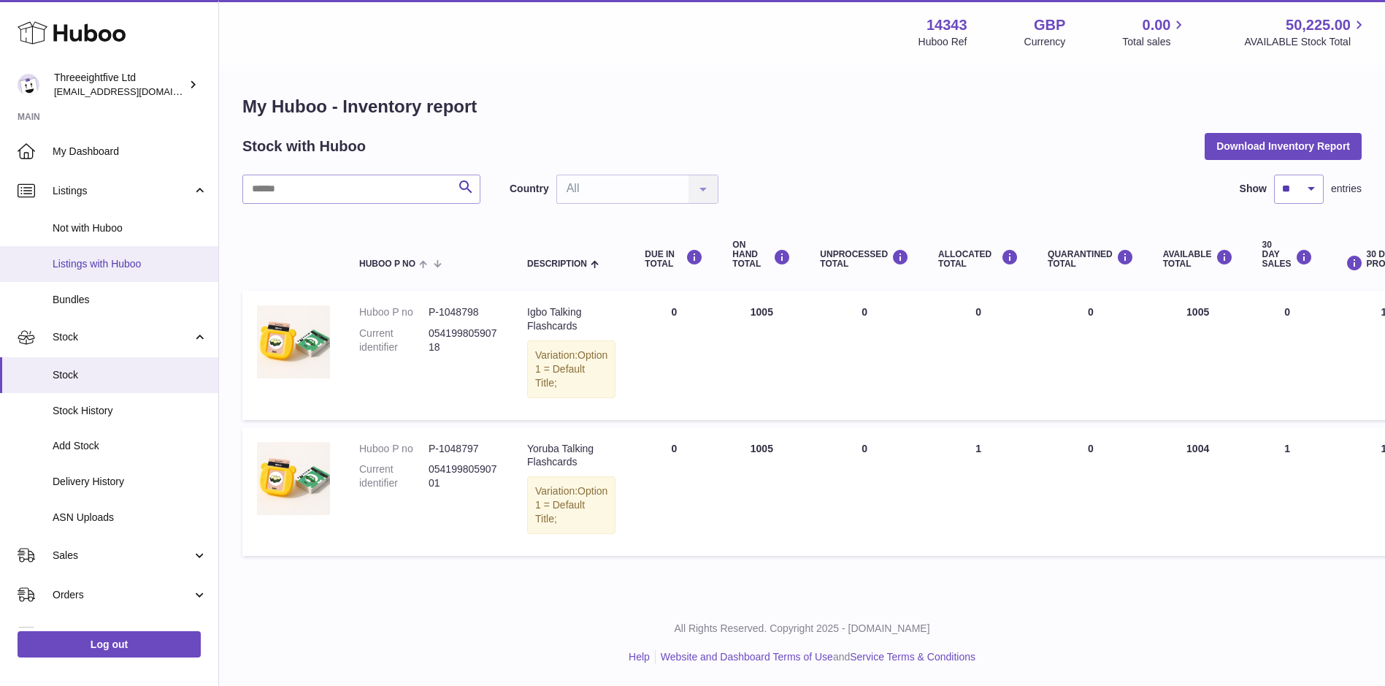
click at [135, 265] on span "Listings with Huboo" at bounding box center [130, 264] width 155 height 14
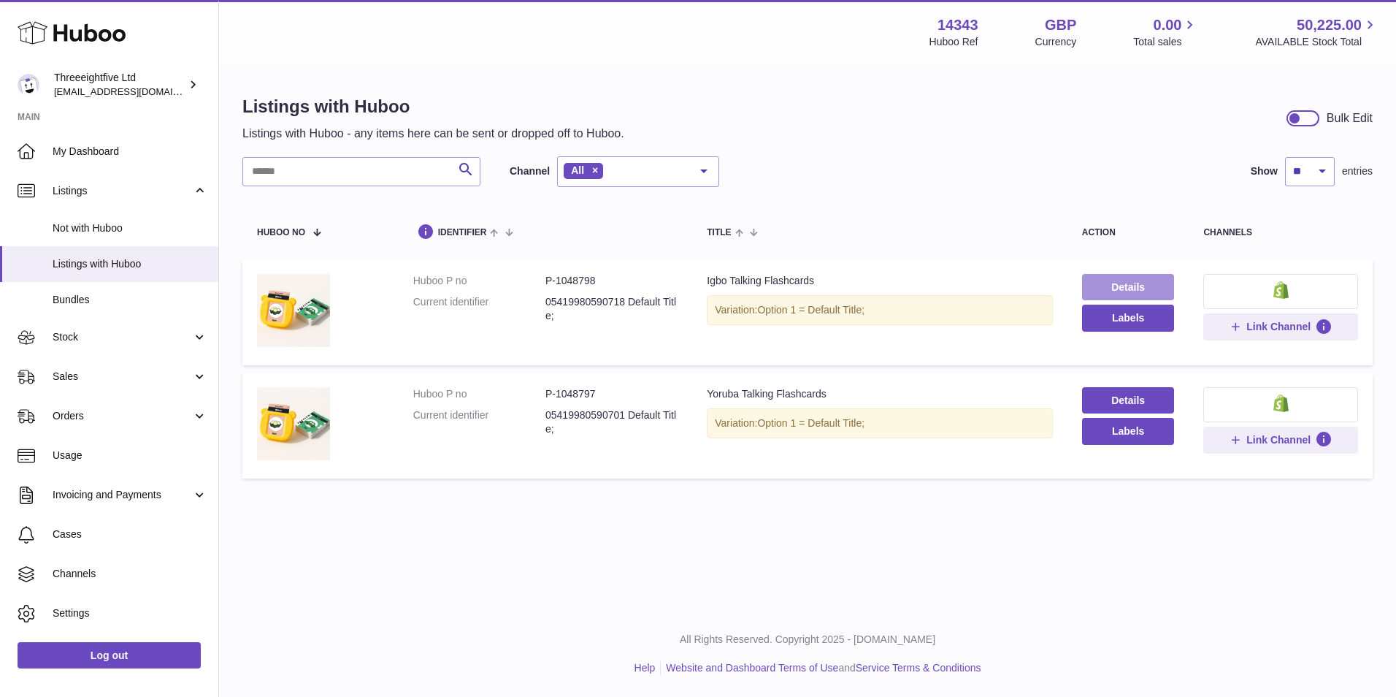
click at [1154, 284] on link "Details" at bounding box center [1128, 287] width 93 height 26
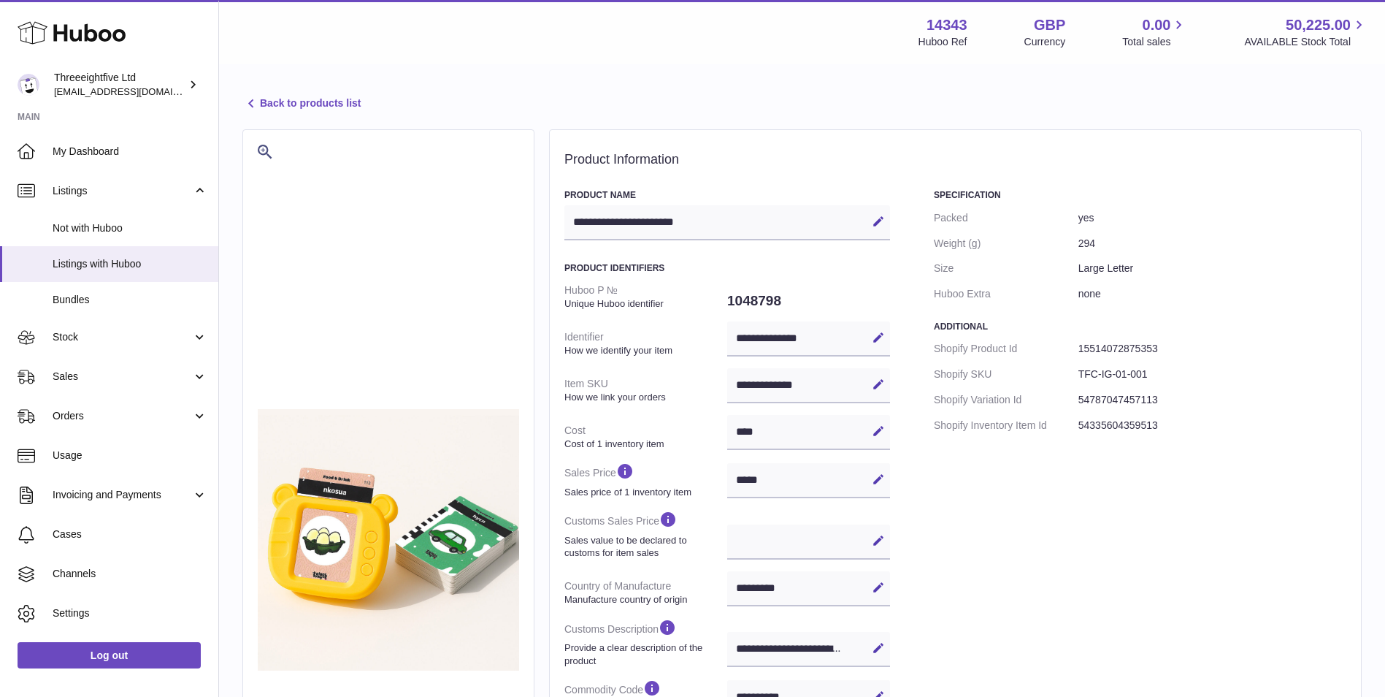
select select "**"
select select "****"
click at [305, 102] on link "Back to products list" at bounding box center [301, 104] width 118 height 18
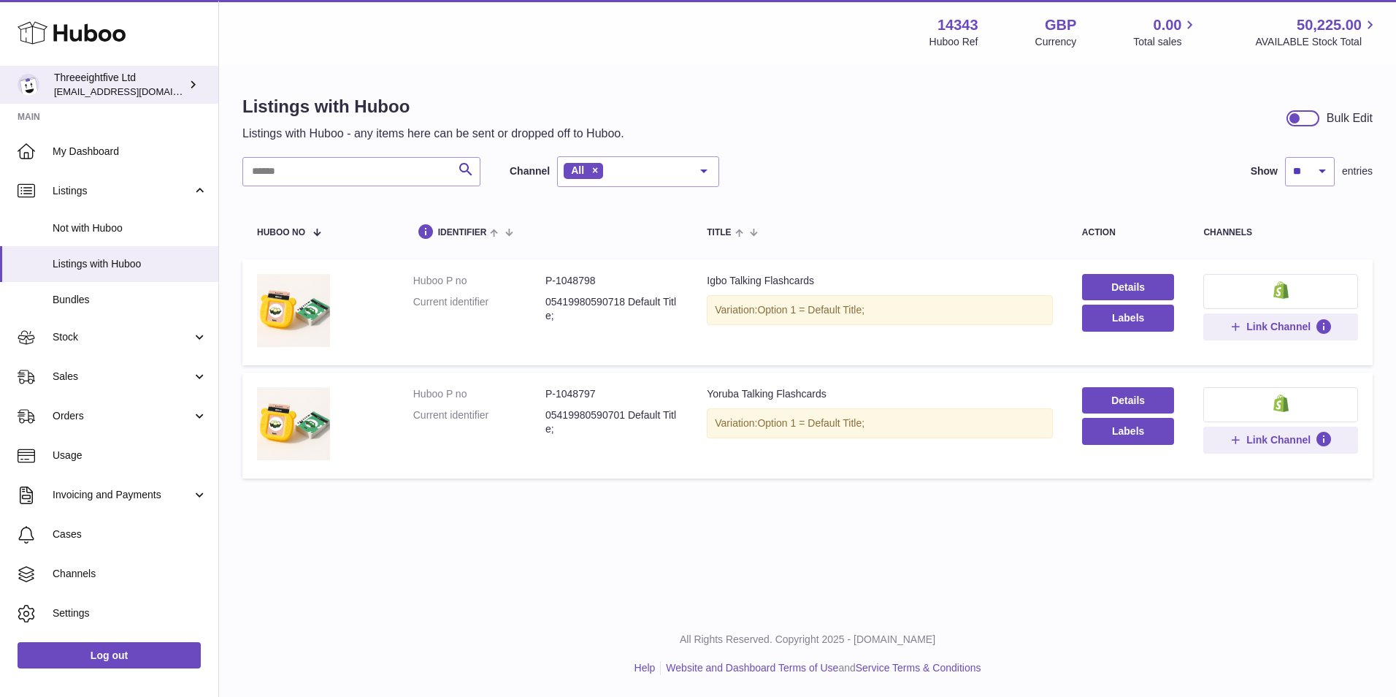
click at [110, 88] on span "[EMAIL_ADDRESS][DOMAIN_NAME]" at bounding box center [134, 91] width 161 height 12
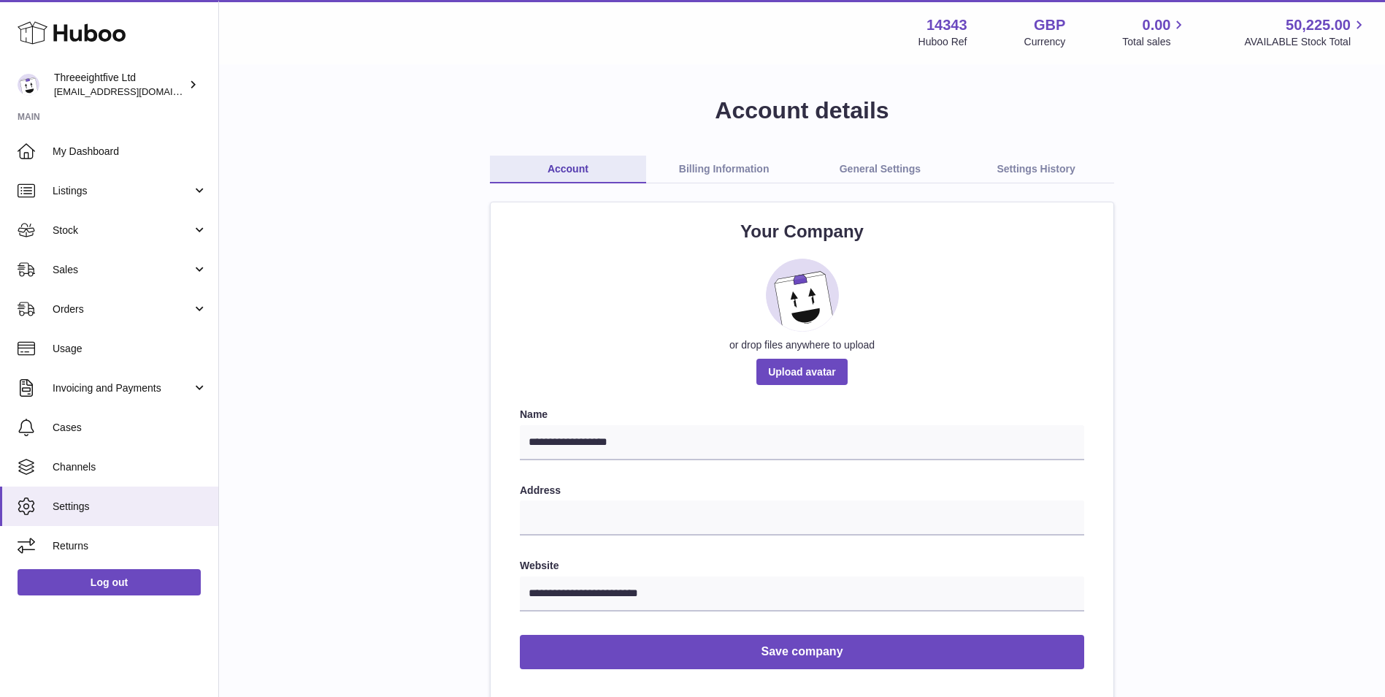
click at [762, 170] on link "Billing Information" at bounding box center [724, 170] width 156 height 28
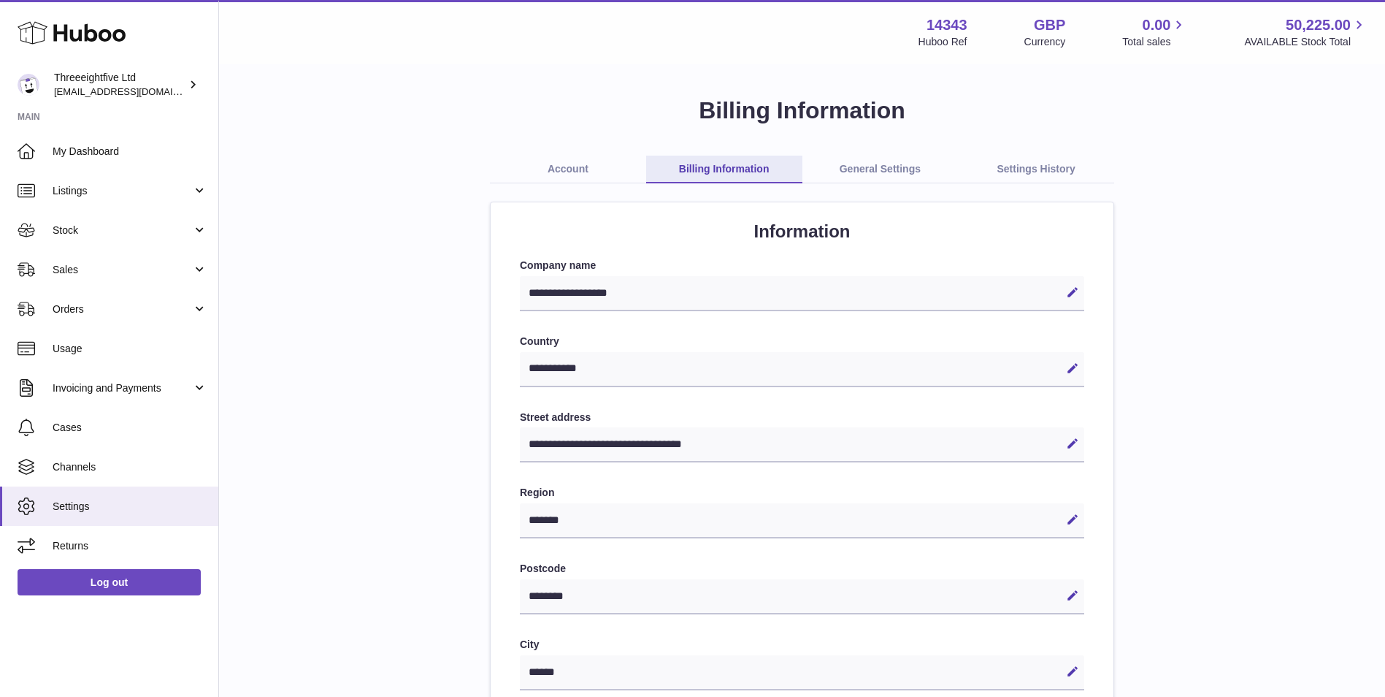
select select "**"
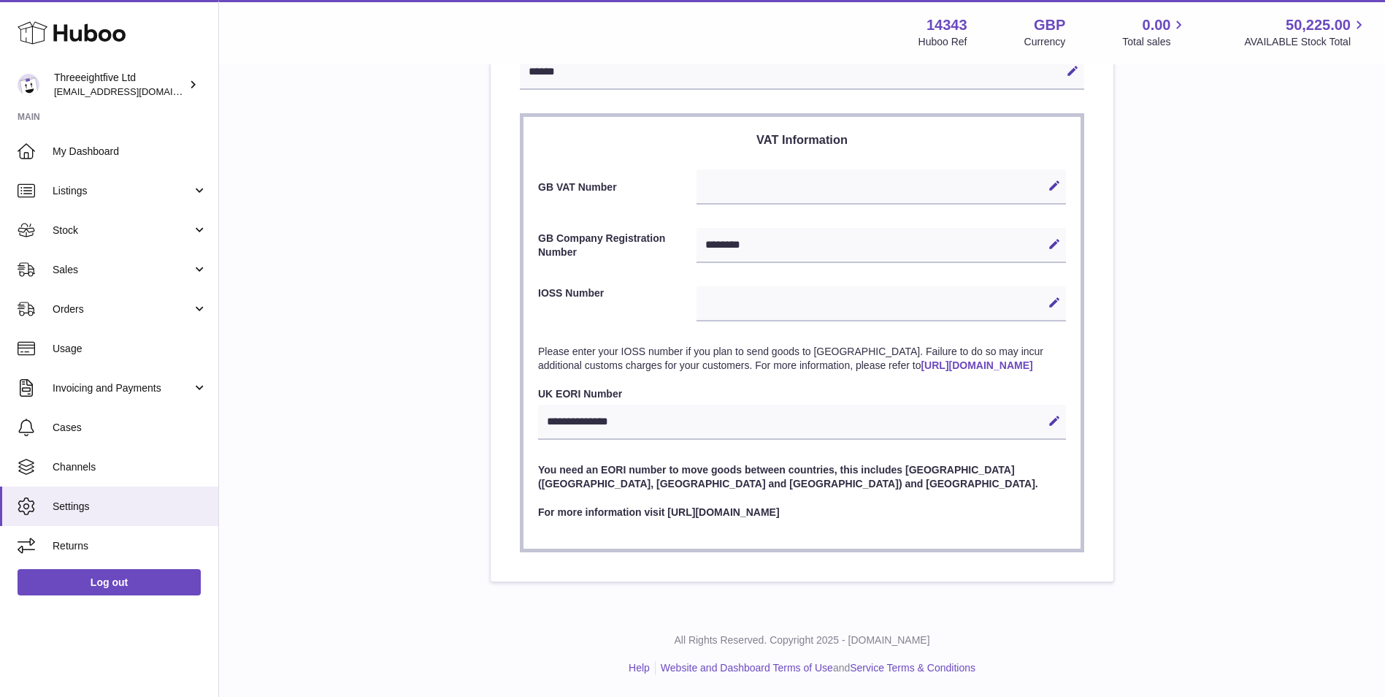
scroll to position [614, 0]
click at [131, 237] on span "Stock" at bounding box center [122, 230] width 139 height 14
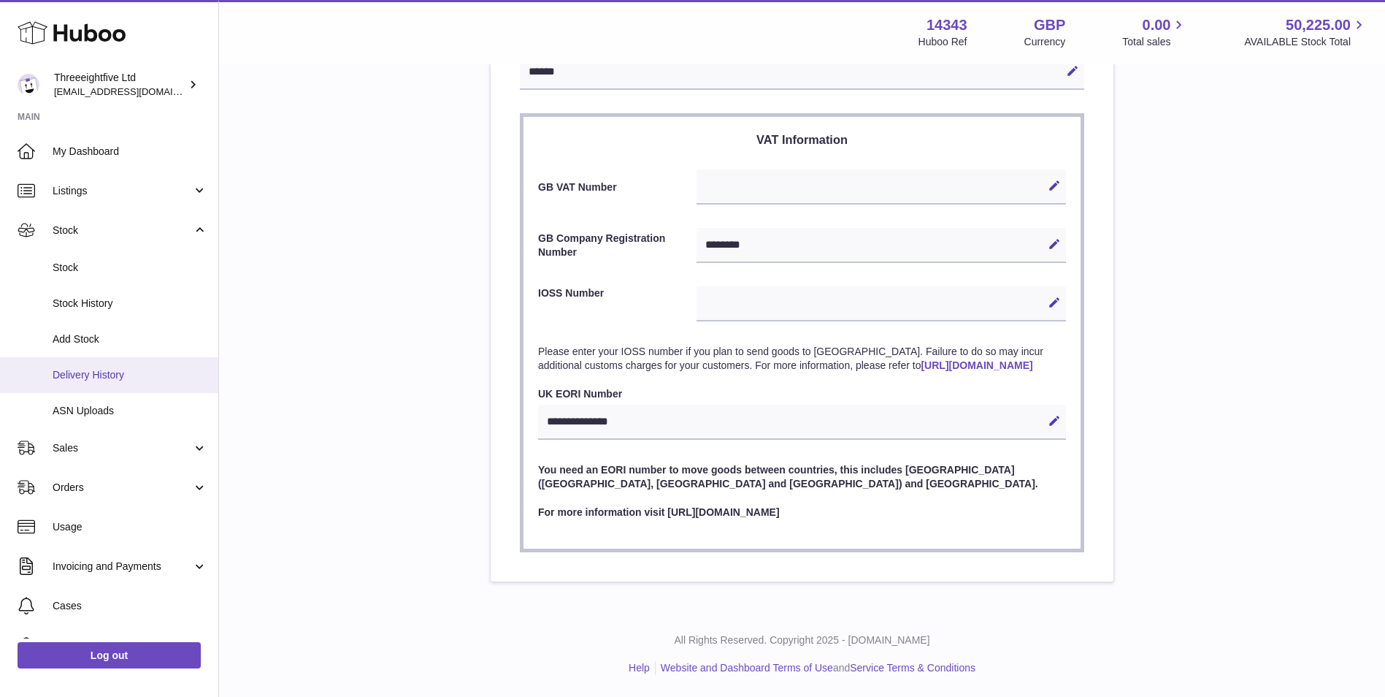
click at [104, 376] on span "Delivery History" at bounding box center [130, 375] width 155 height 14
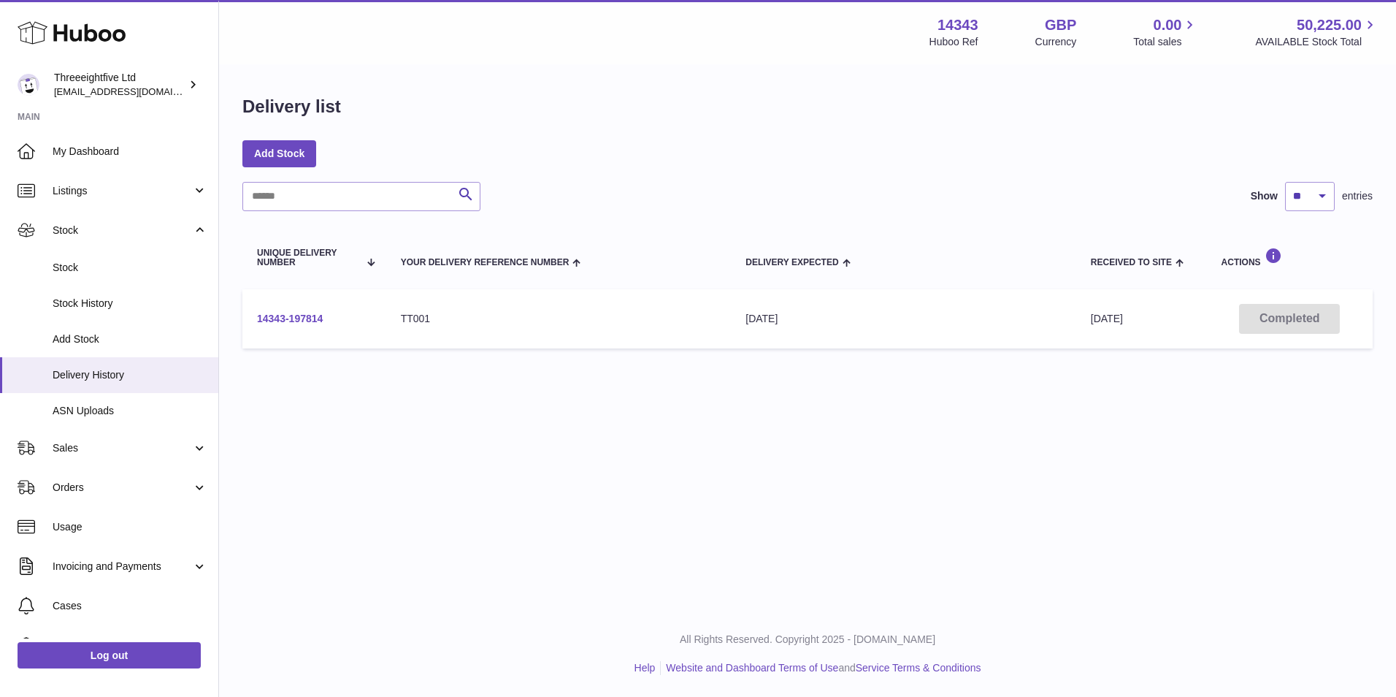
click at [306, 313] on link "14343-197814" at bounding box center [290, 319] width 66 height 12
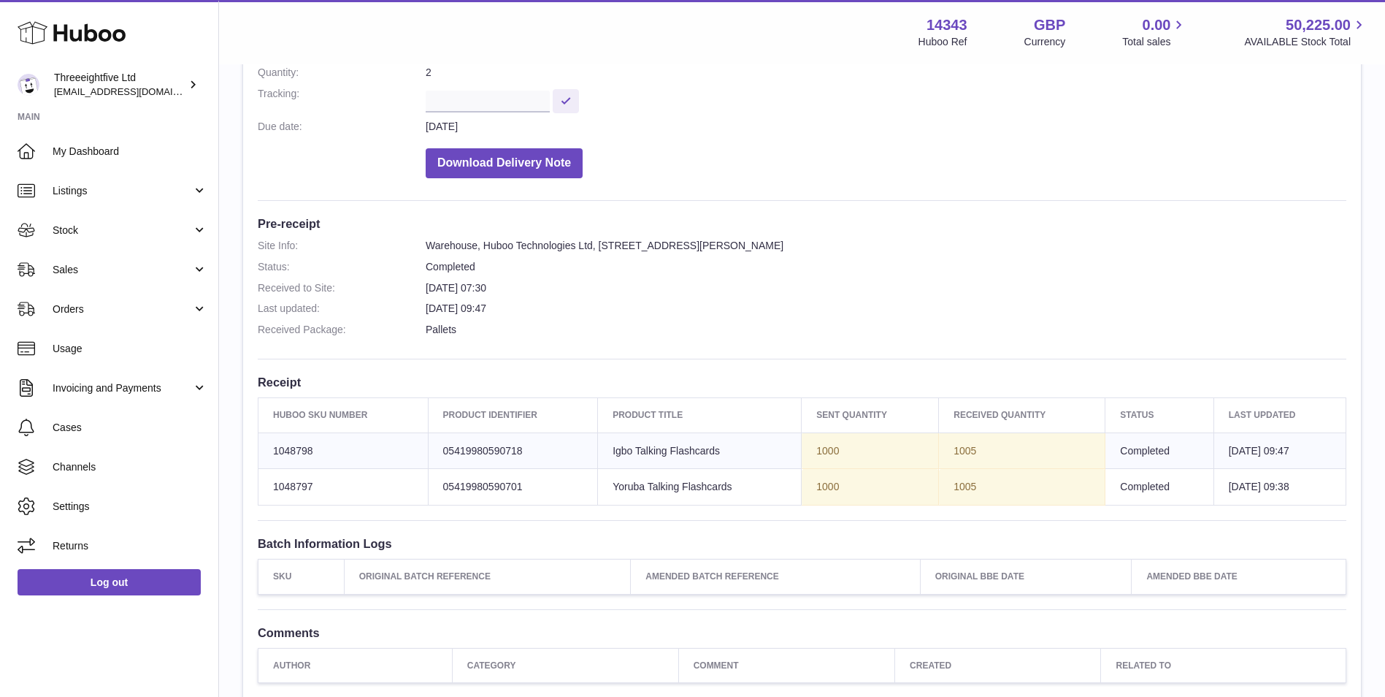
scroll to position [365, 0]
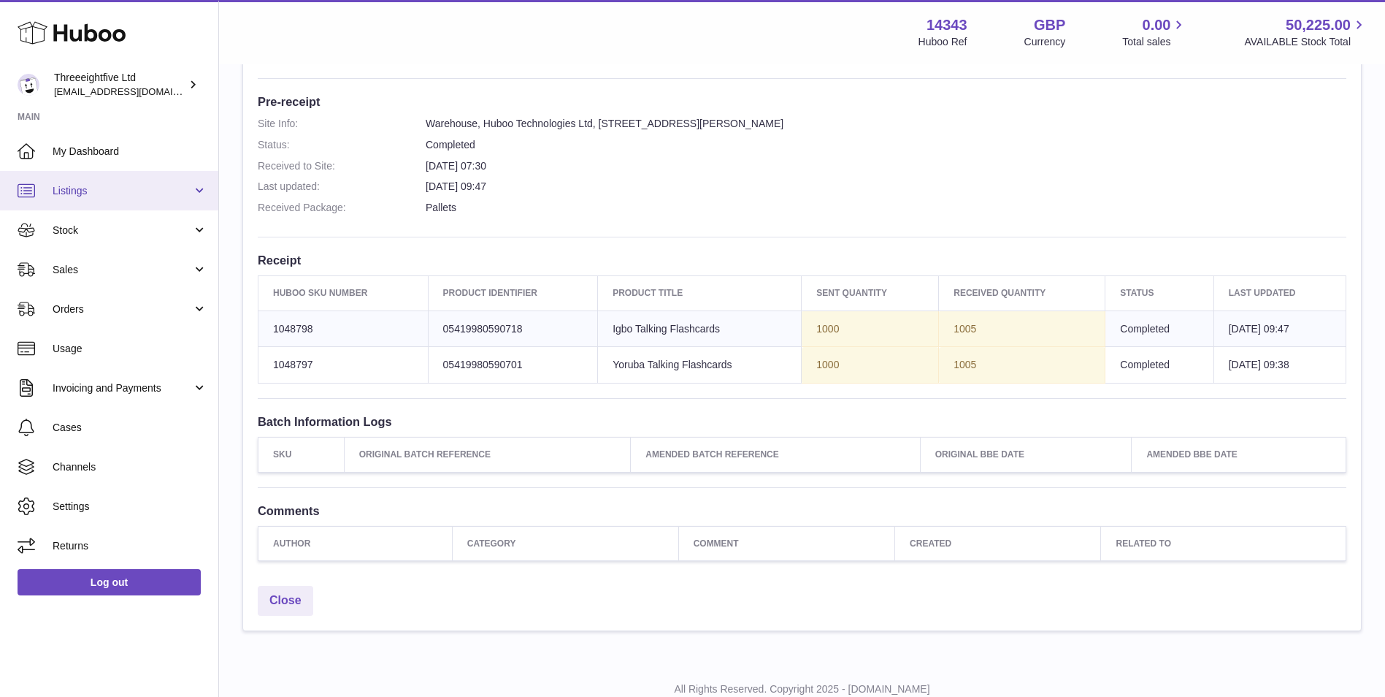
click at [140, 191] on span "Listings" at bounding box center [122, 191] width 139 height 14
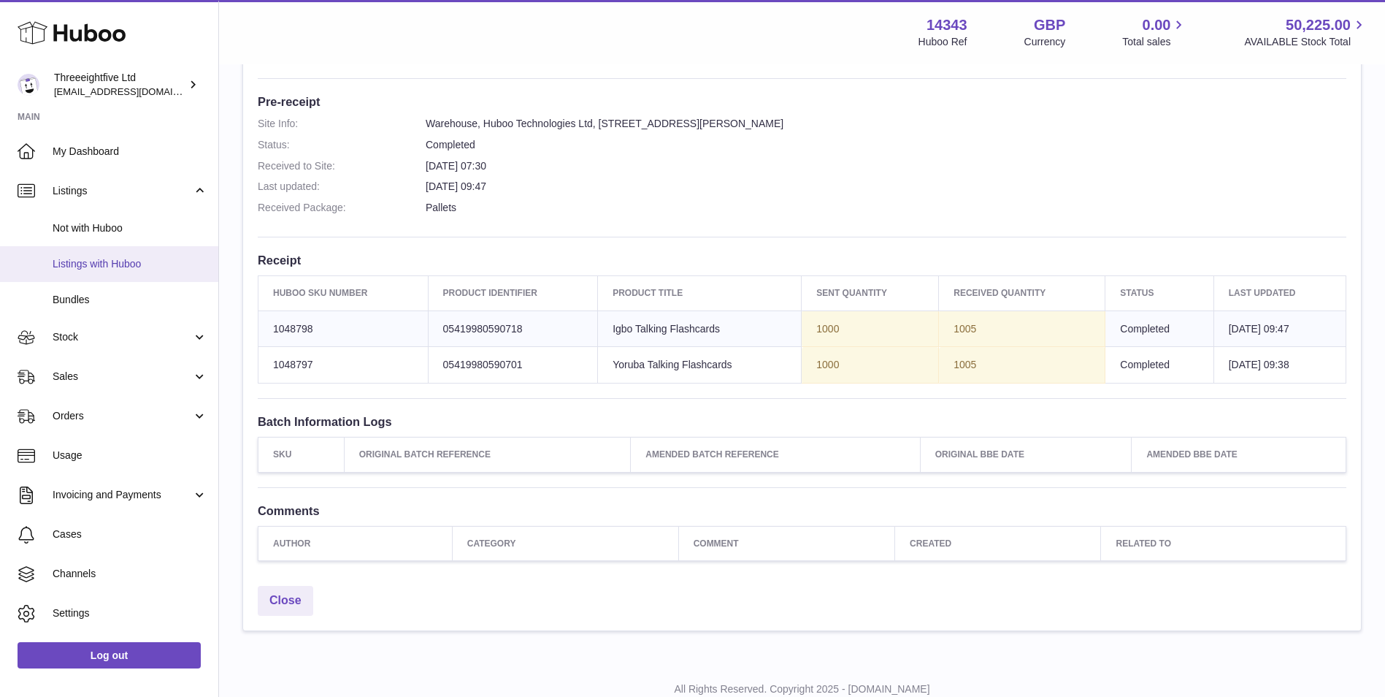
click at [136, 259] on span "Listings with Huboo" at bounding box center [130, 264] width 155 height 14
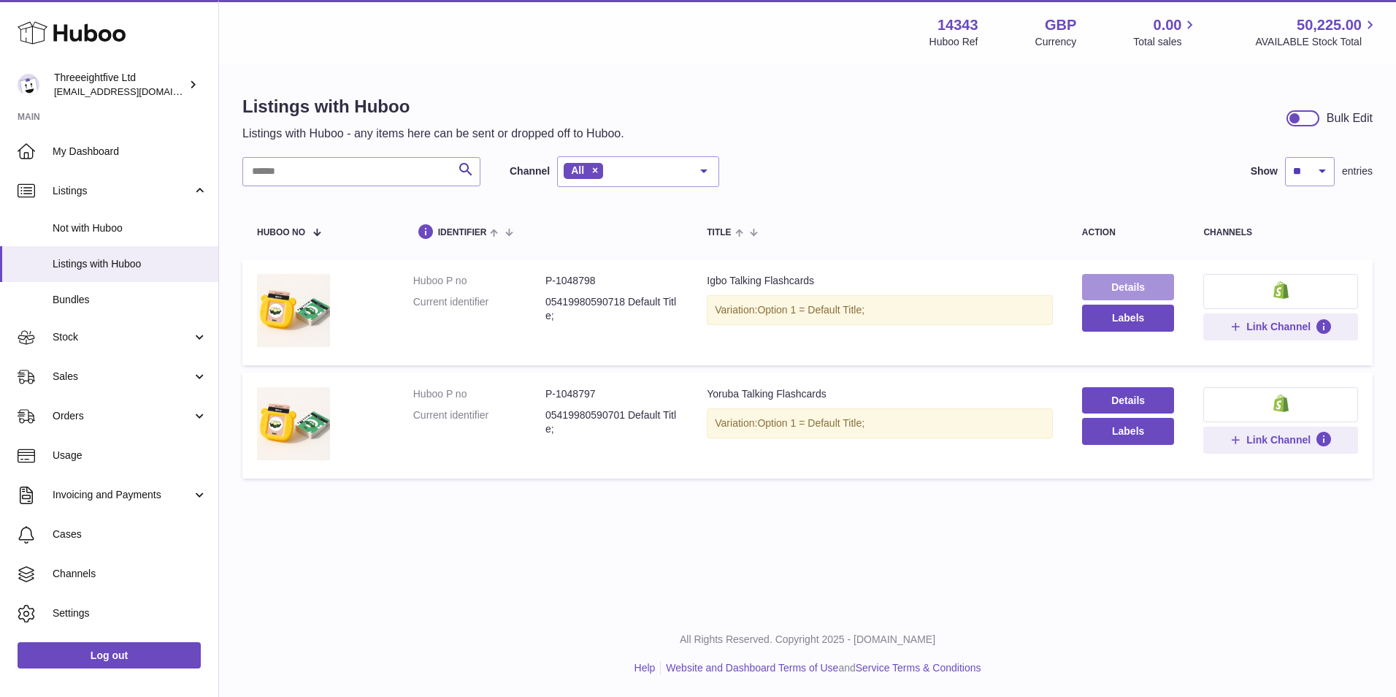
click at [1122, 293] on link "Details" at bounding box center [1128, 287] width 93 height 26
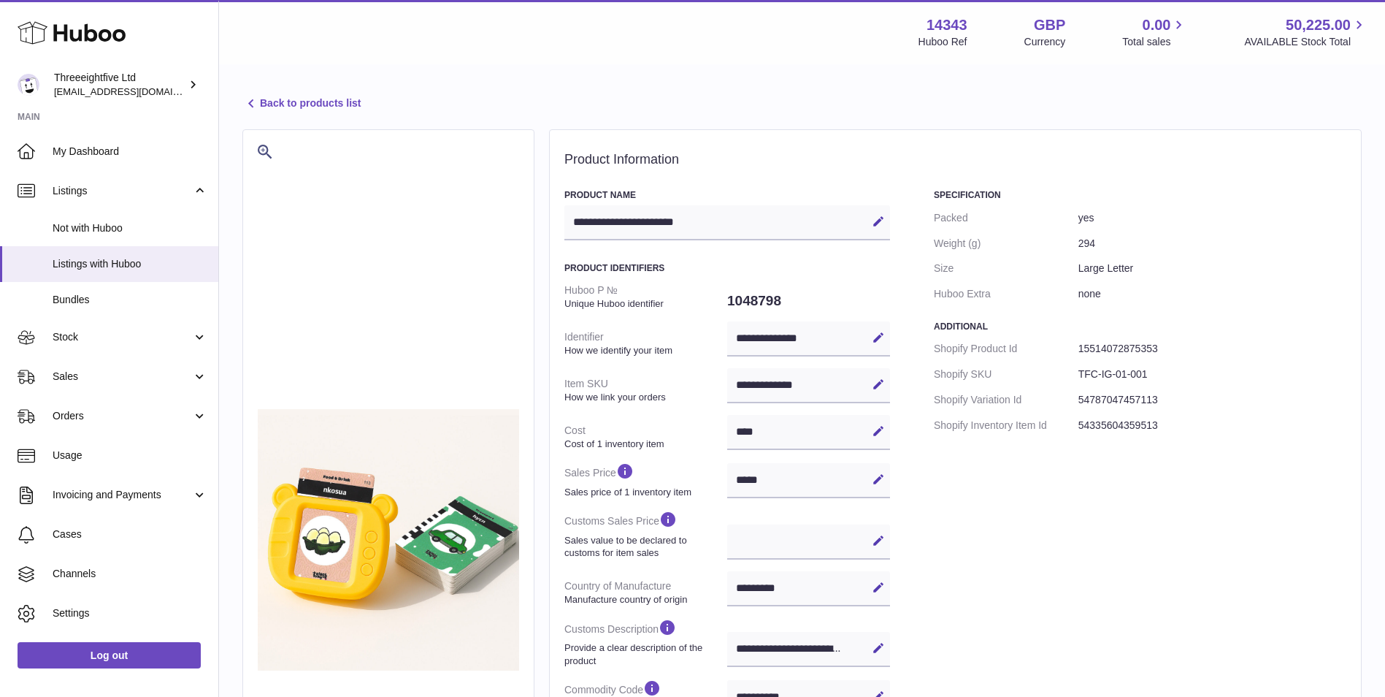
select select "**"
select select "****"
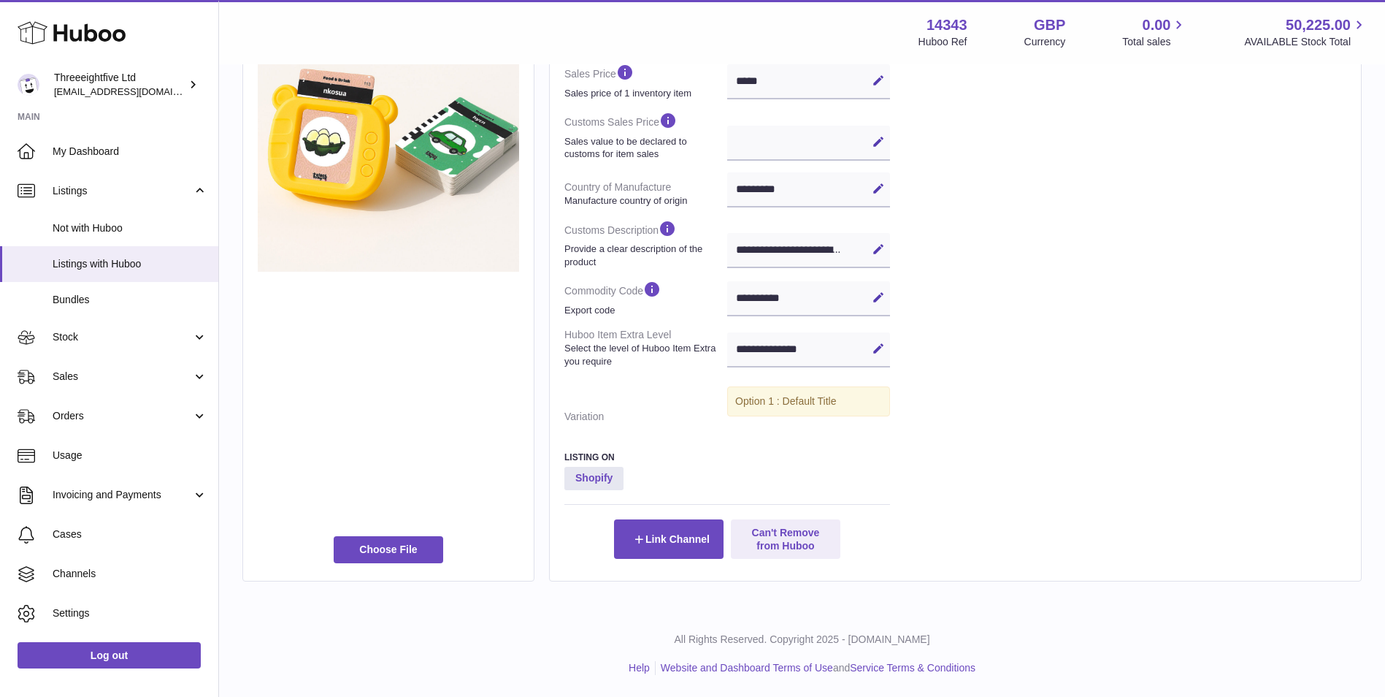
scroll to position [156, 0]
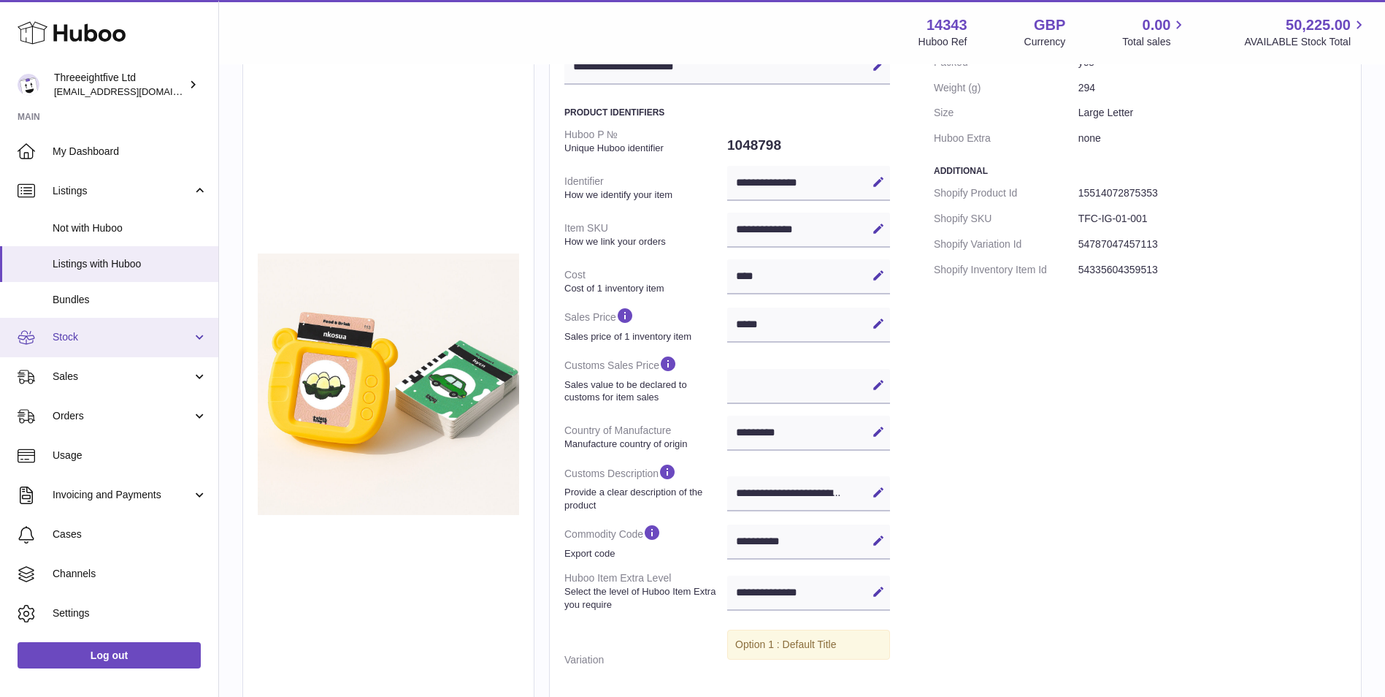
click at [125, 344] on span "Stock" at bounding box center [122, 337] width 139 height 14
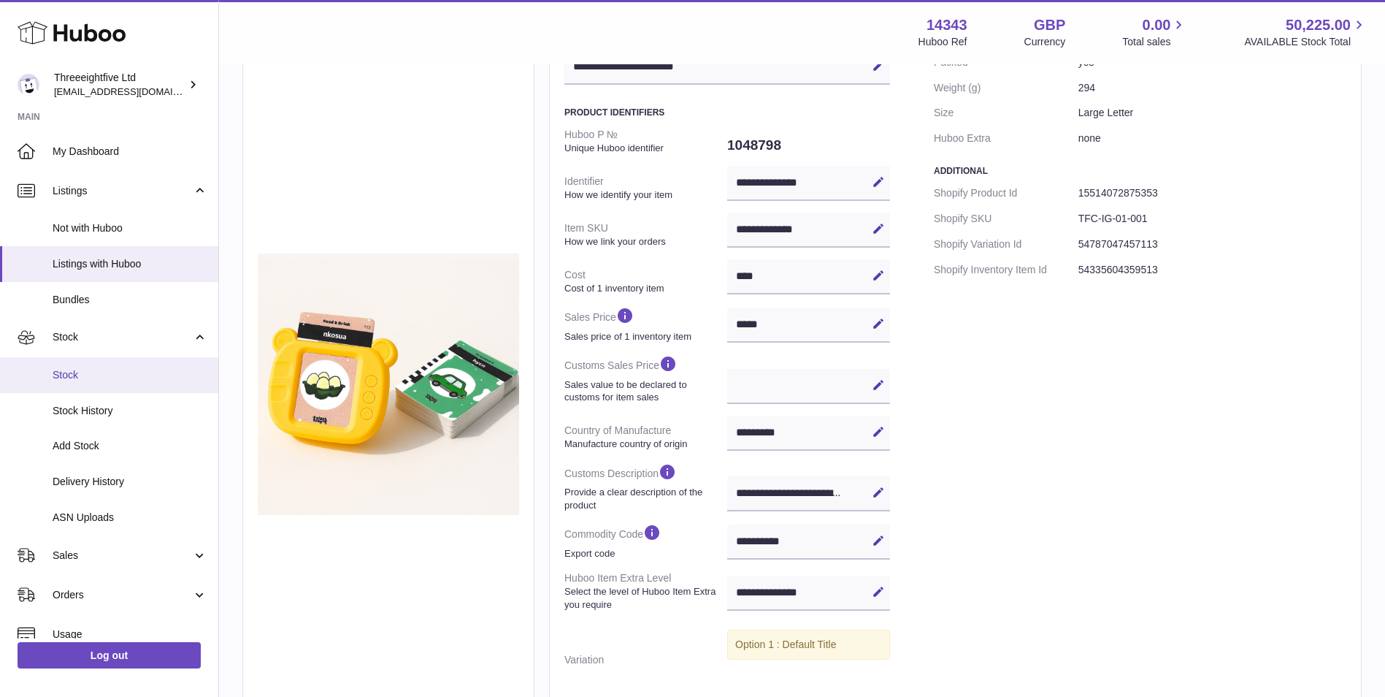
click at [129, 386] on link "Stock" at bounding box center [109, 375] width 218 height 36
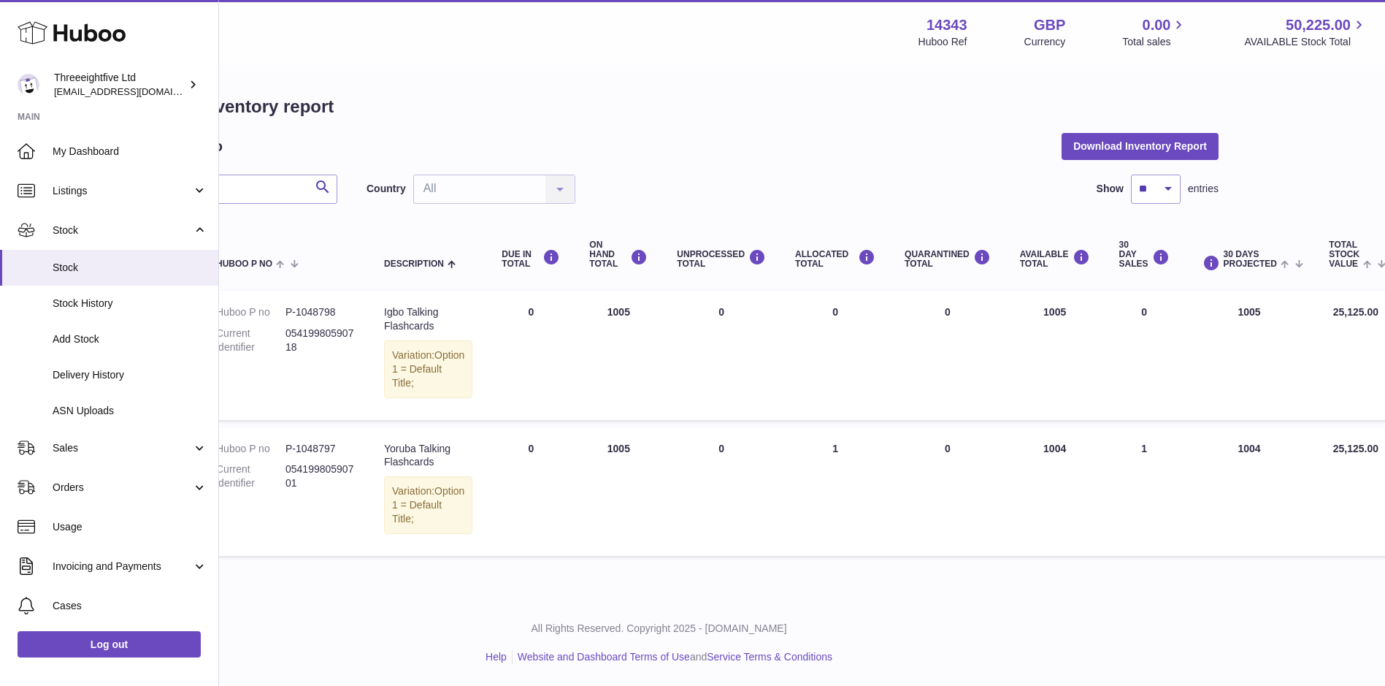
scroll to position [0, 203]
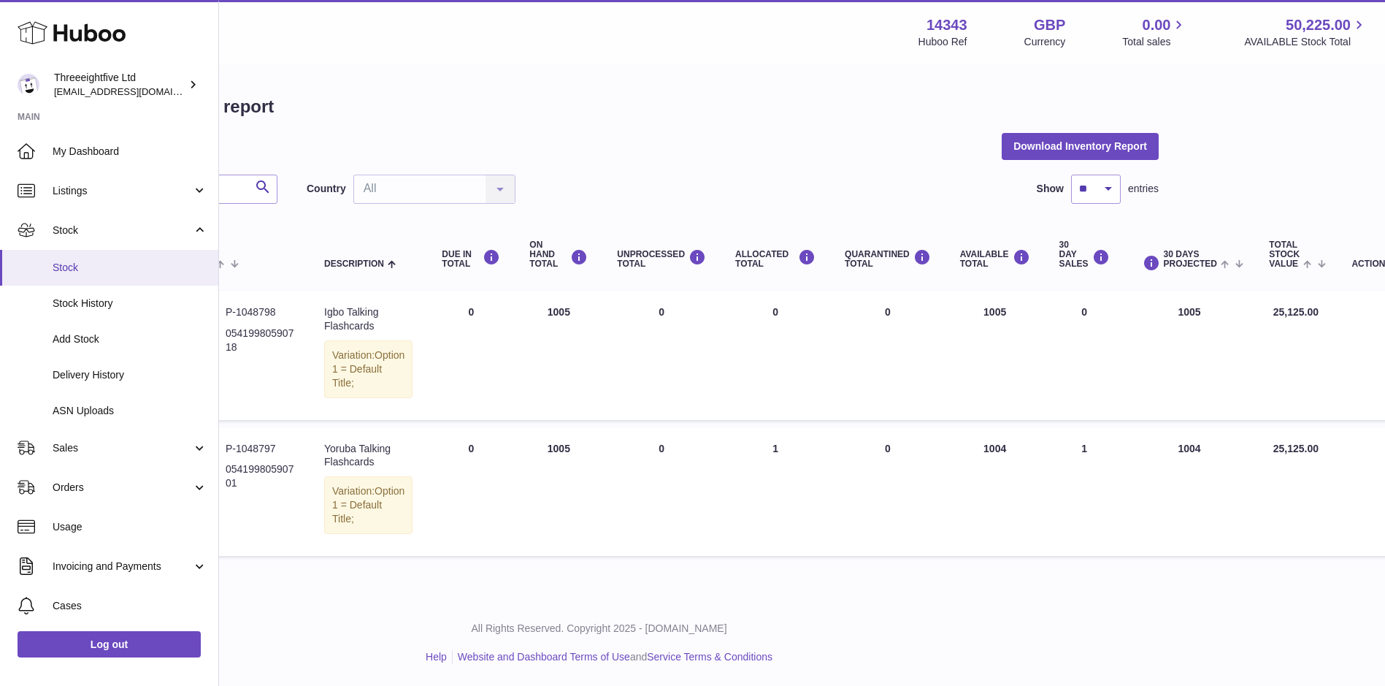
click at [152, 258] on link "Stock" at bounding box center [109, 268] width 218 height 36
click at [125, 189] on span "Listings" at bounding box center [122, 191] width 139 height 14
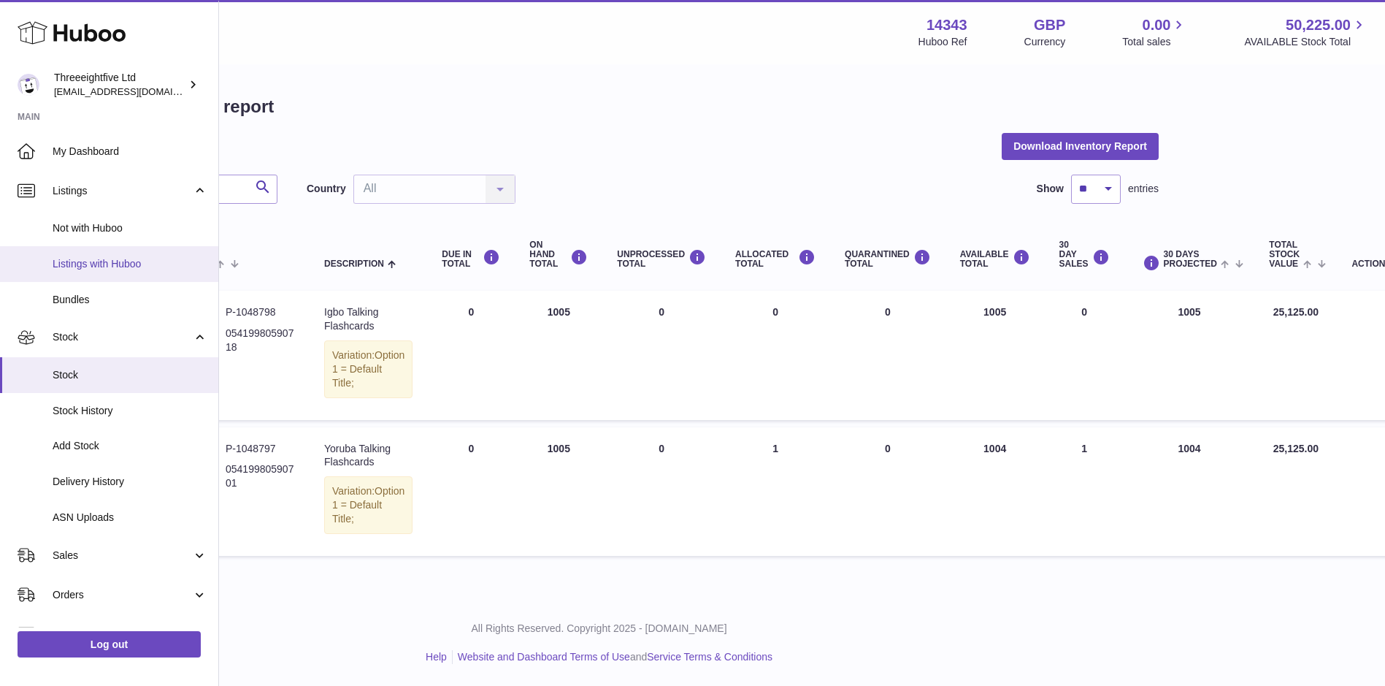
click at [137, 254] on link "Listings with Huboo" at bounding box center [109, 264] width 218 height 36
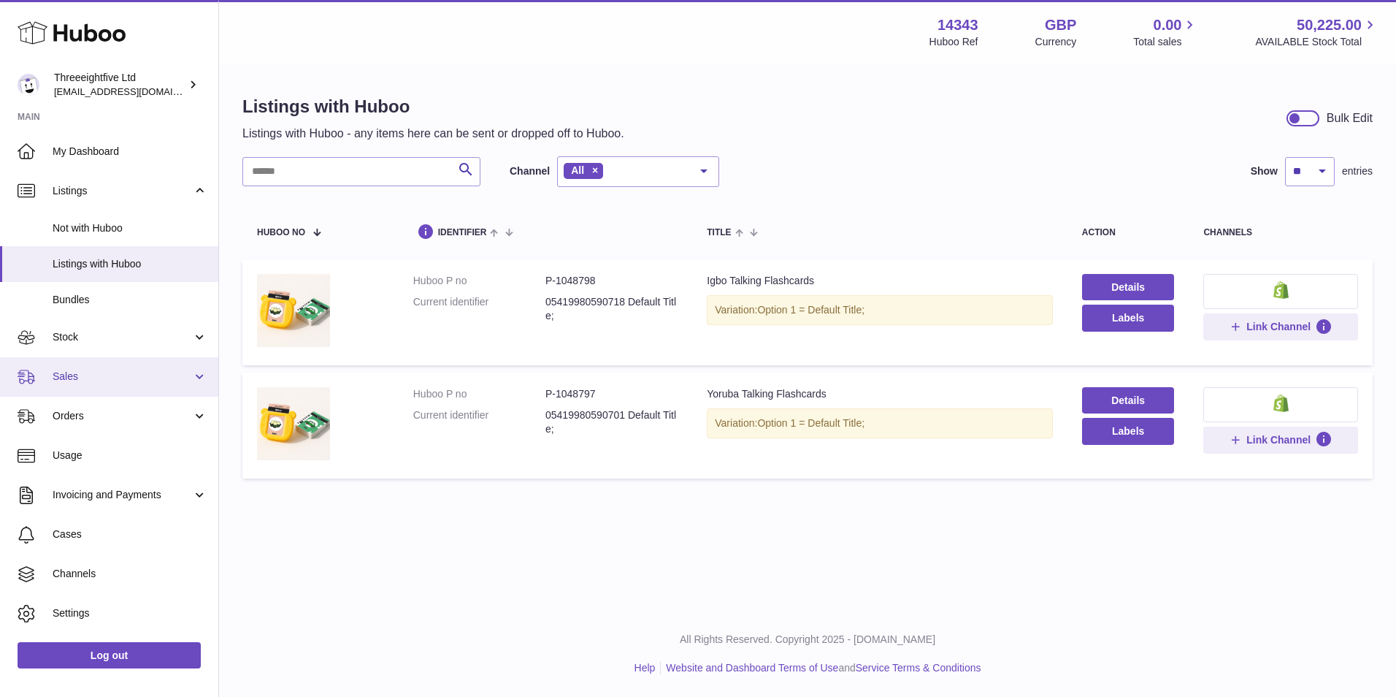
click at [102, 359] on link "Sales" at bounding box center [109, 376] width 218 height 39
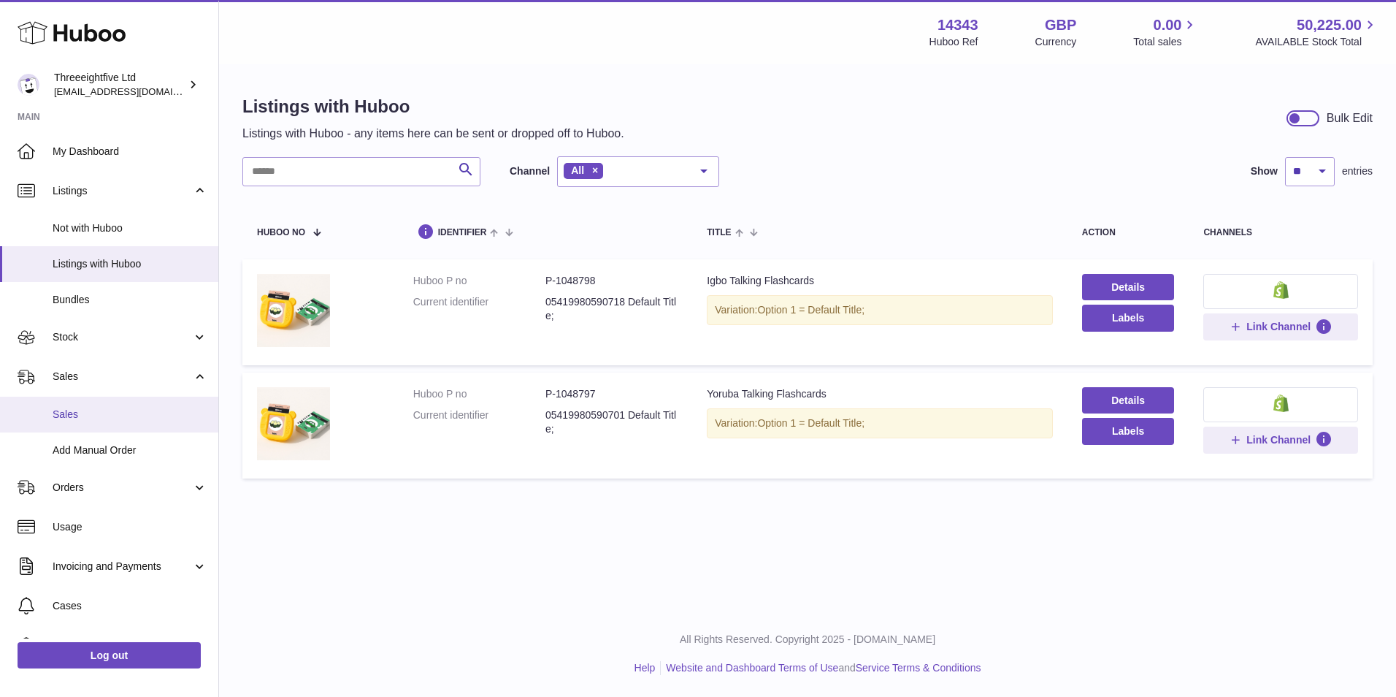
click at [124, 421] on link "Sales" at bounding box center [109, 415] width 218 height 36
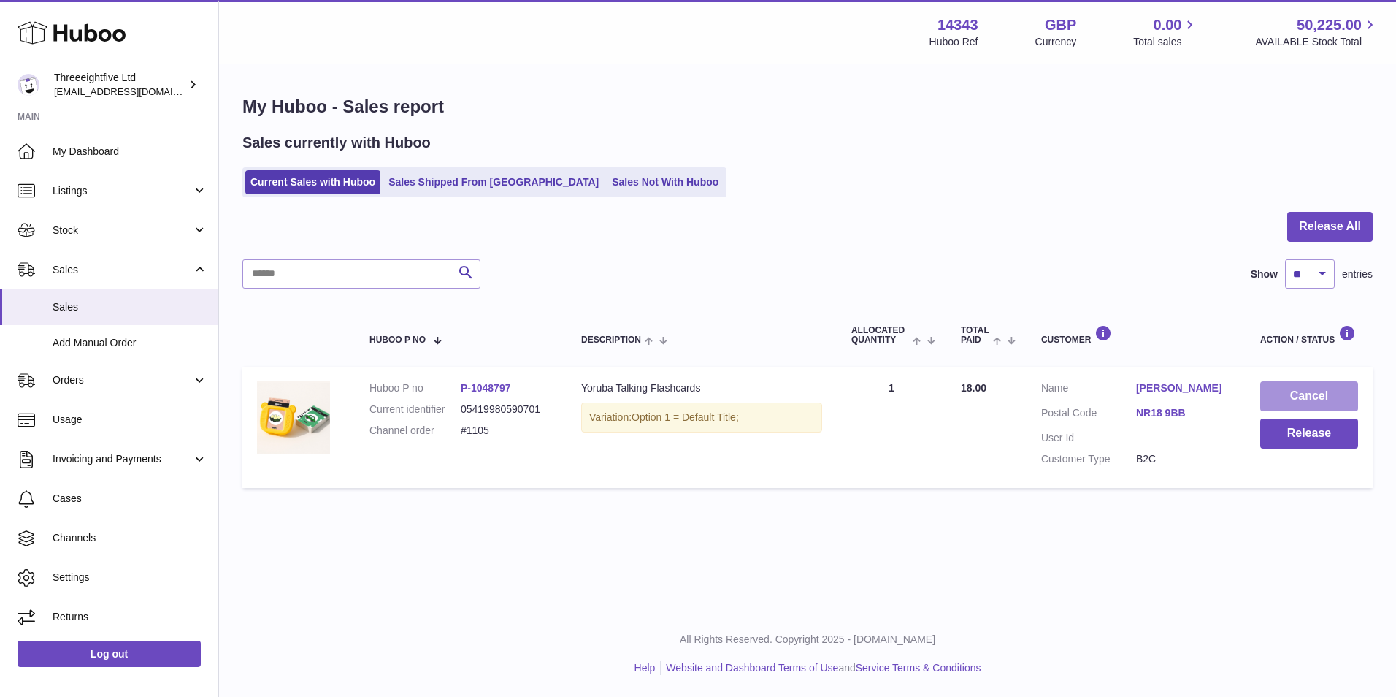
click at [1300, 389] on button "Cancel" at bounding box center [1309, 396] width 98 height 30
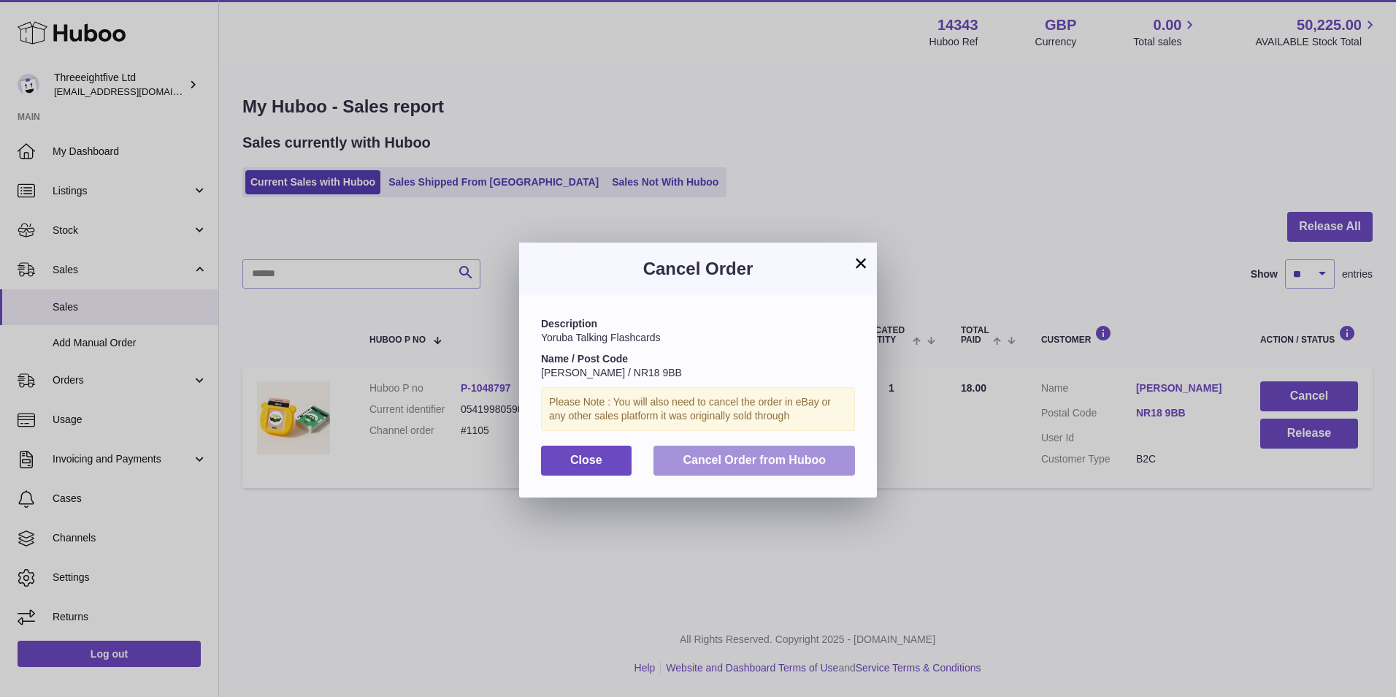
click at [749, 456] on span "Cancel Order from Huboo" at bounding box center [754, 460] width 143 height 12
